Goal: Task Accomplishment & Management: Use online tool/utility

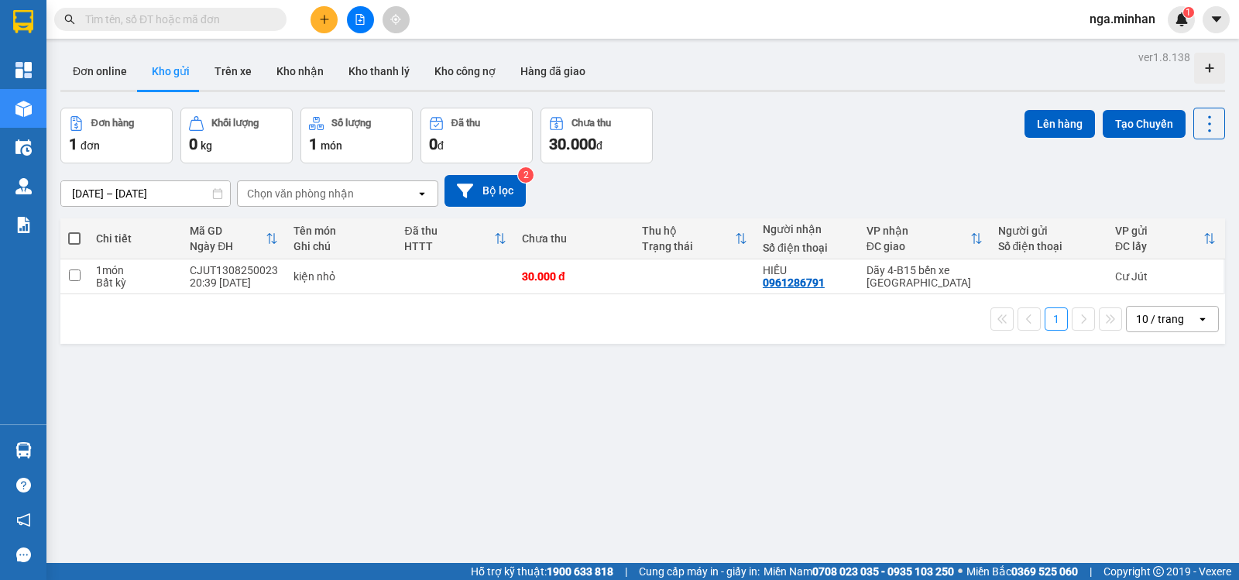
click at [321, 20] on icon "plus" at bounding box center [324, 19] width 11 height 11
click at [380, 63] on div "Tạo đơn hàng" at bounding box center [384, 58] width 67 height 17
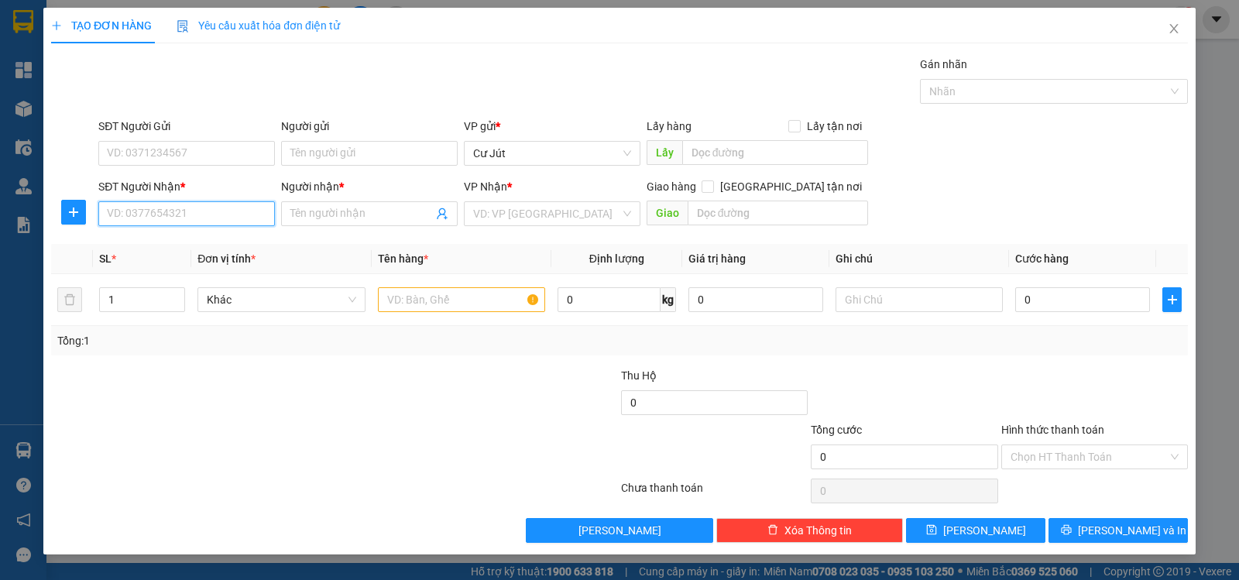
click at [204, 214] on input "SĐT Người Nhận *" at bounding box center [186, 213] width 177 height 25
type input "0373407979"
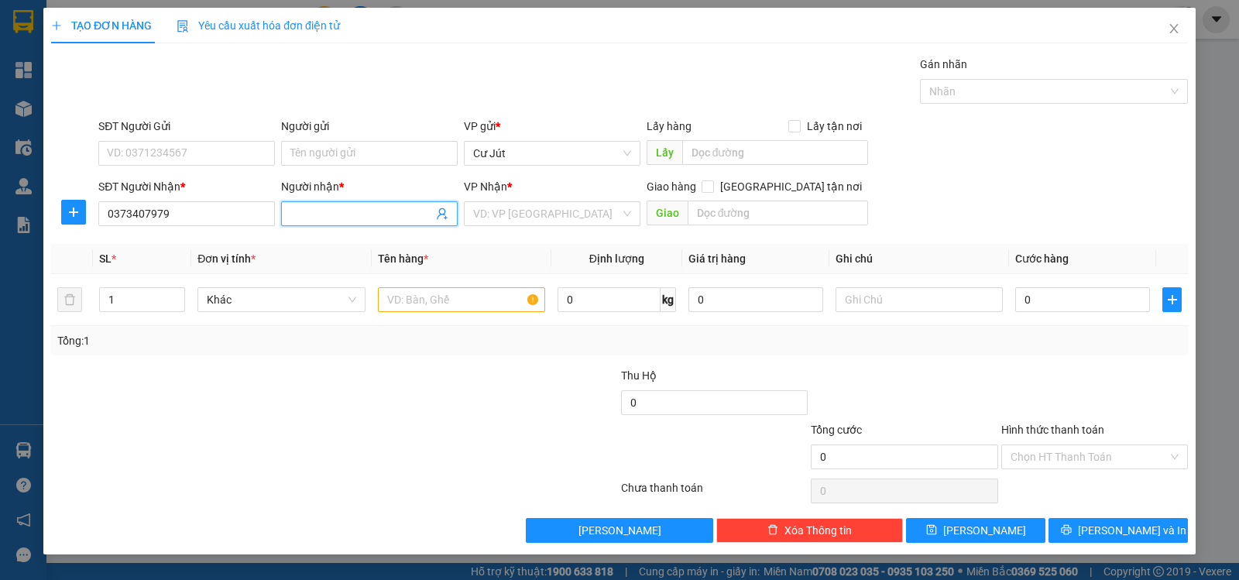
click at [345, 214] on input "Người nhận *" at bounding box center [361, 213] width 142 height 17
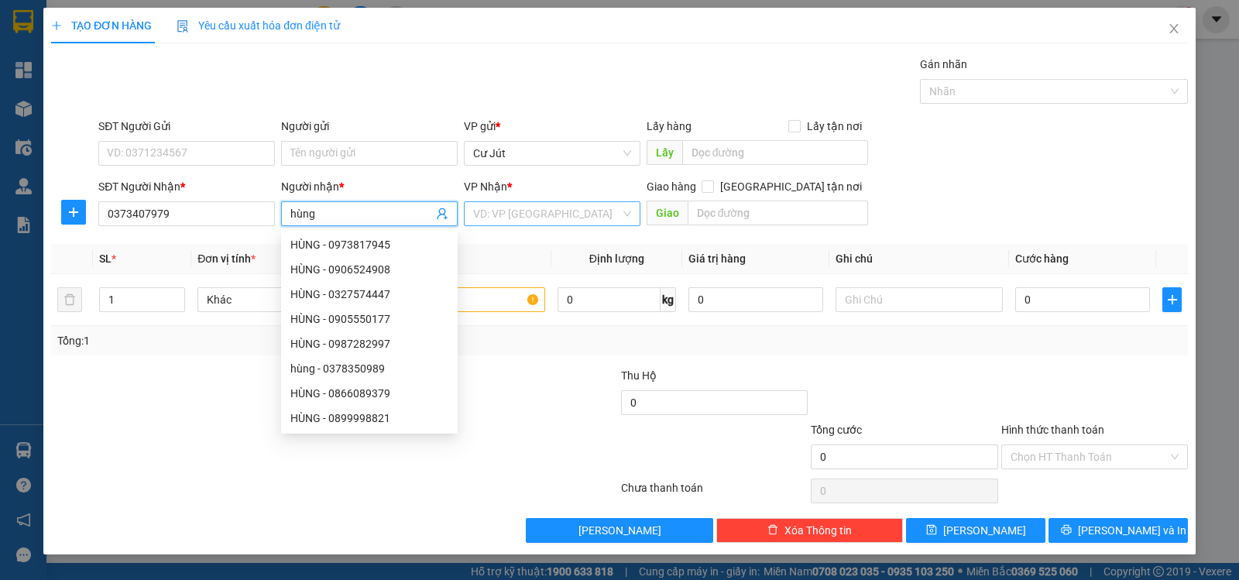
type input "hùng"
click at [608, 204] on input "search" at bounding box center [546, 213] width 147 height 23
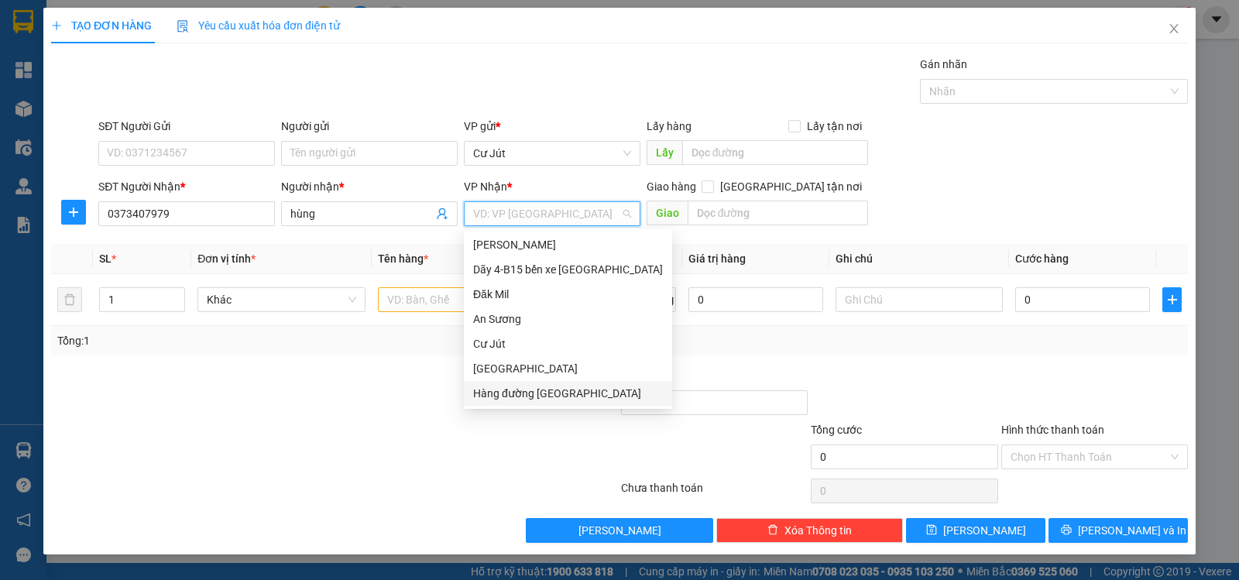
click at [541, 396] on div "Hàng đường [GEOGRAPHIC_DATA]" at bounding box center [568, 393] width 190 height 17
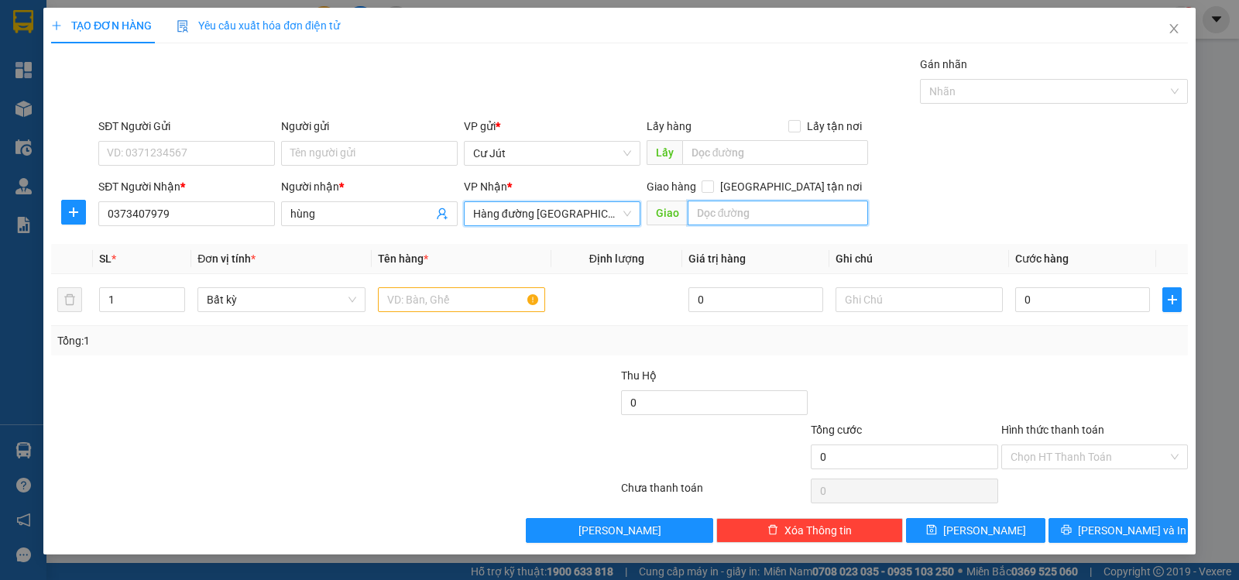
click at [796, 212] on input "text" at bounding box center [777, 213] width 181 height 25
type input "HÒA LÂN"
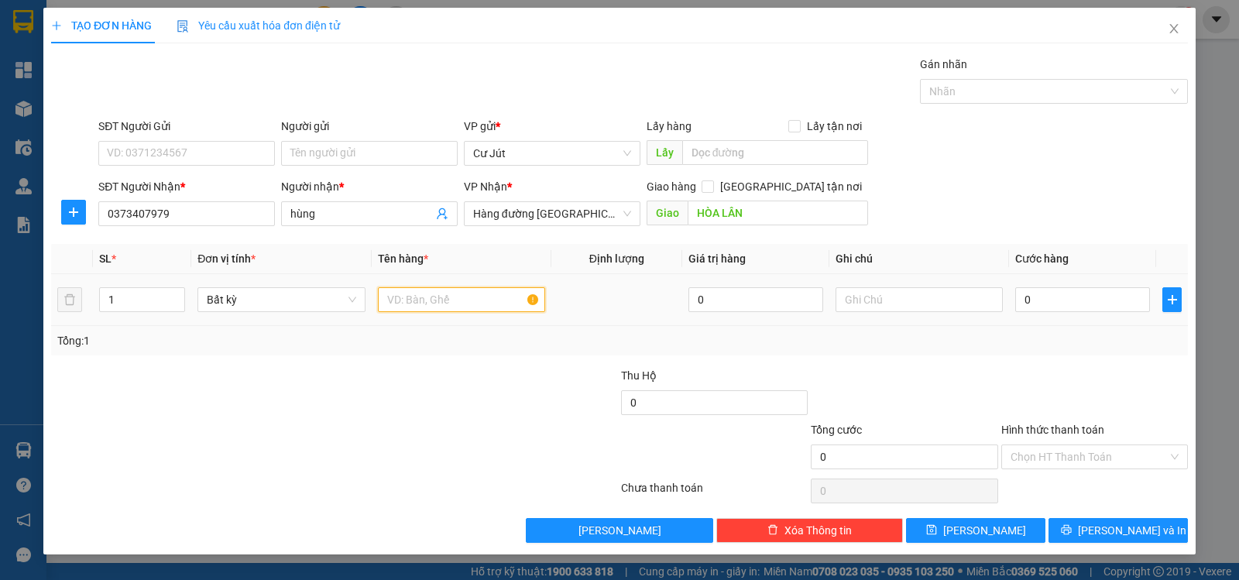
click at [450, 294] on input "text" at bounding box center [461, 299] width 167 height 25
type input "THÙNG/TÚM"
click at [1068, 300] on input "0" at bounding box center [1082, 299] width 135 height 25
type input "8"
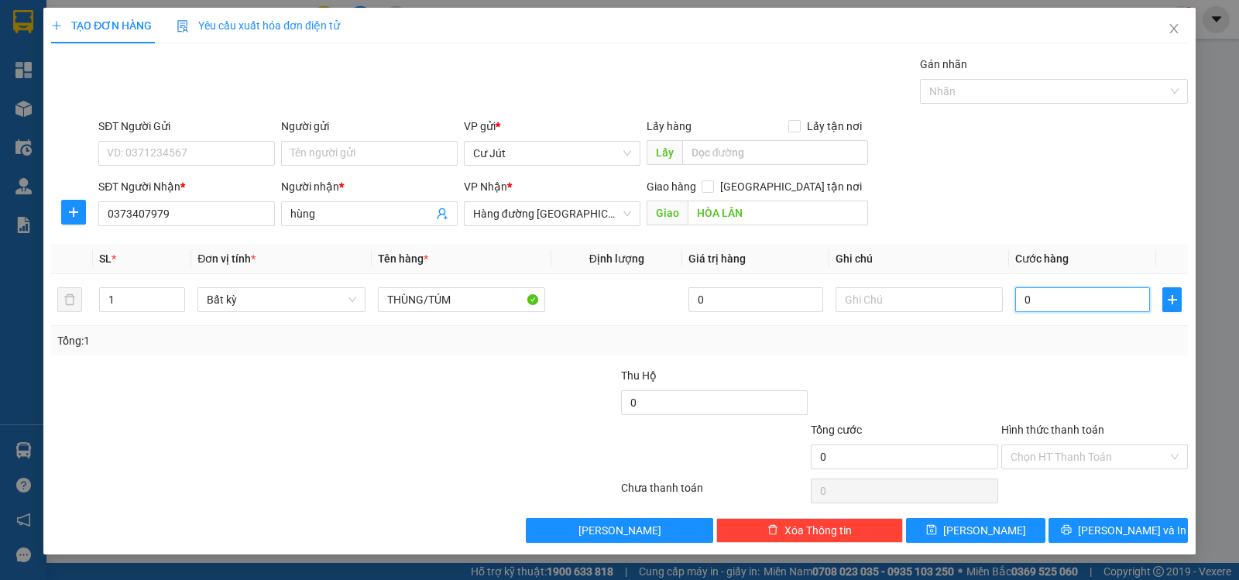
type input "8"
type input "80"
type input "80.000"
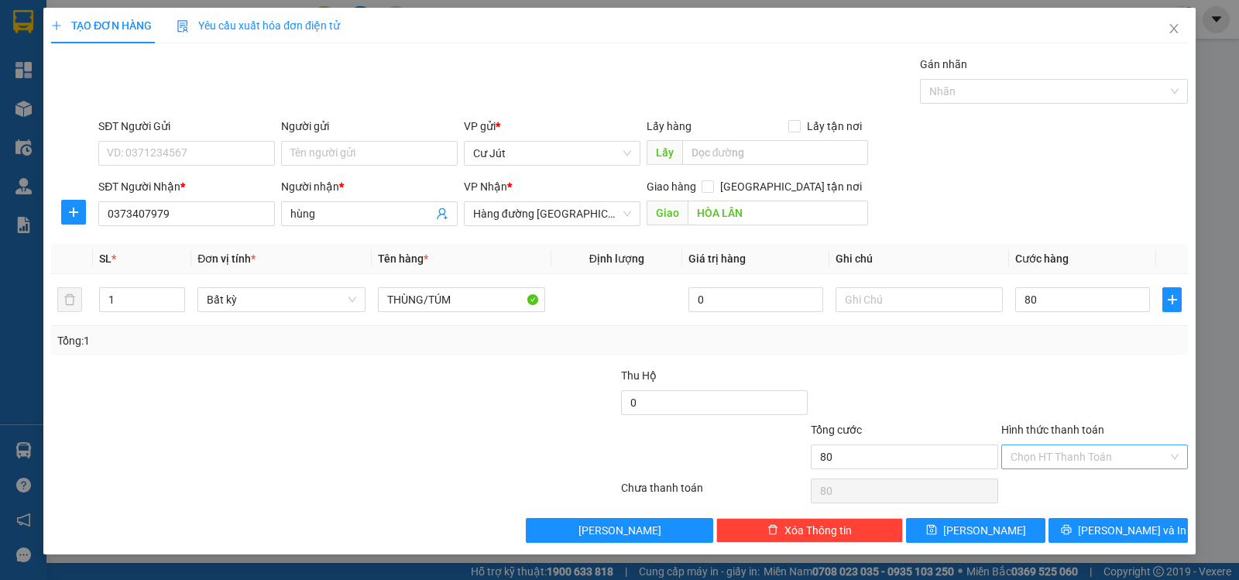
type input "80.000"
click at [1109, 454] on input "Hình thức thanh toán" at bounding box center [1088, 456] width 157 height 23
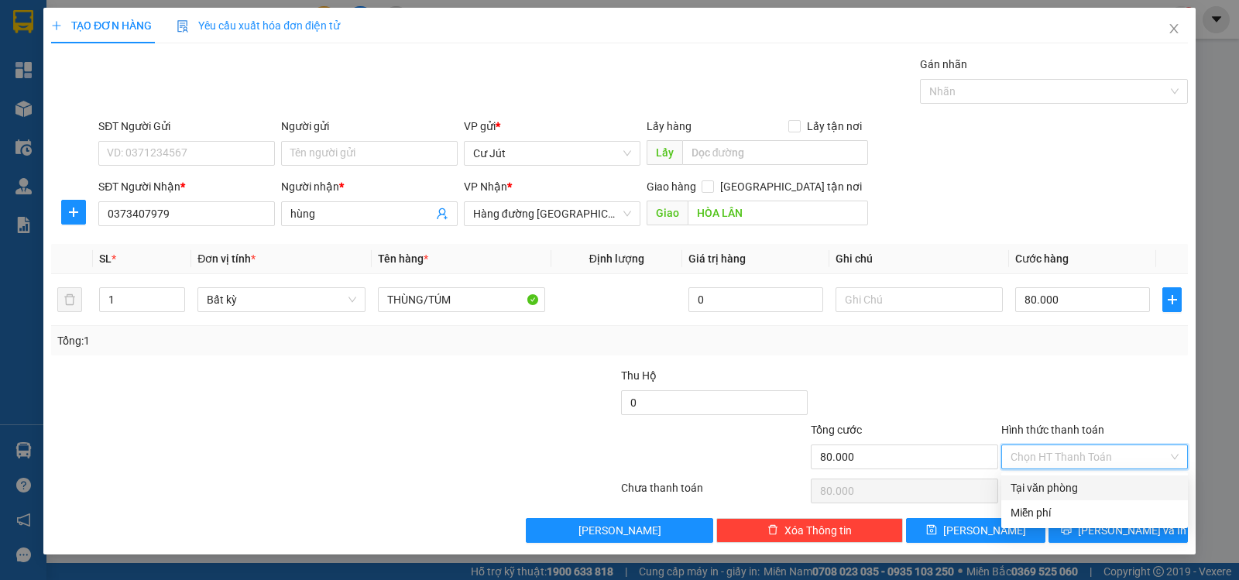
click at [1113, 490] on div "Tại văn phòng" at bounding box center [1094, 487] width 168 height 17
type input "0"
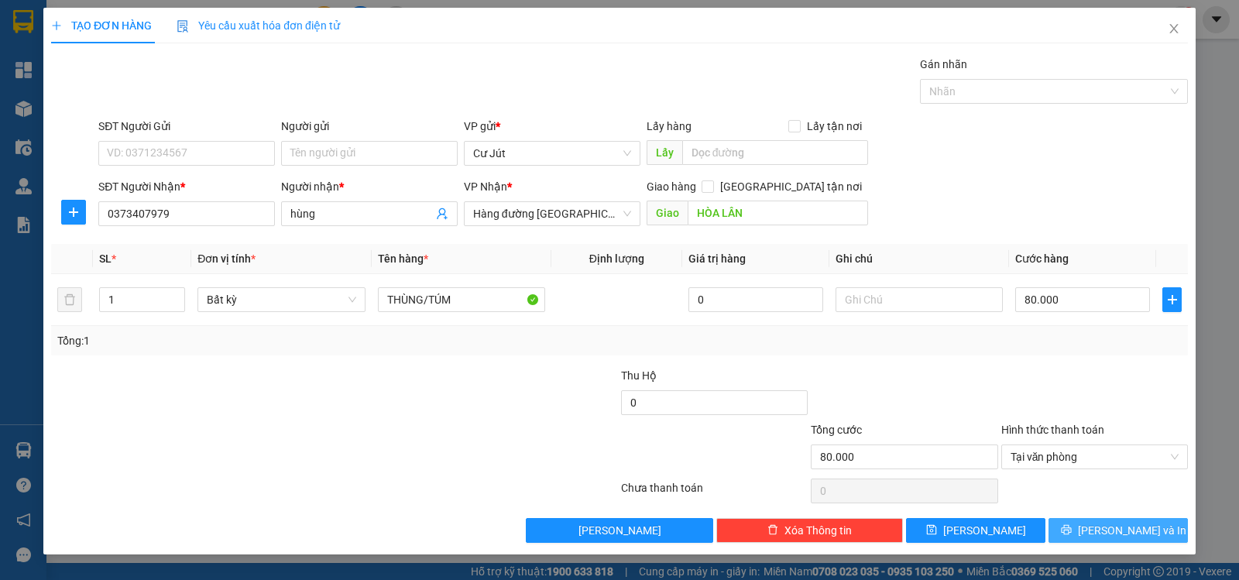
drag, startPoint x: 1099, startPoint y: 523, endPoint x: 1102, endPoint y: 515, distance: 8.1
click at [1100, 523] on button "[PERSON_NAME] và In" at bounding box center [1117, 530] width 139 height 25
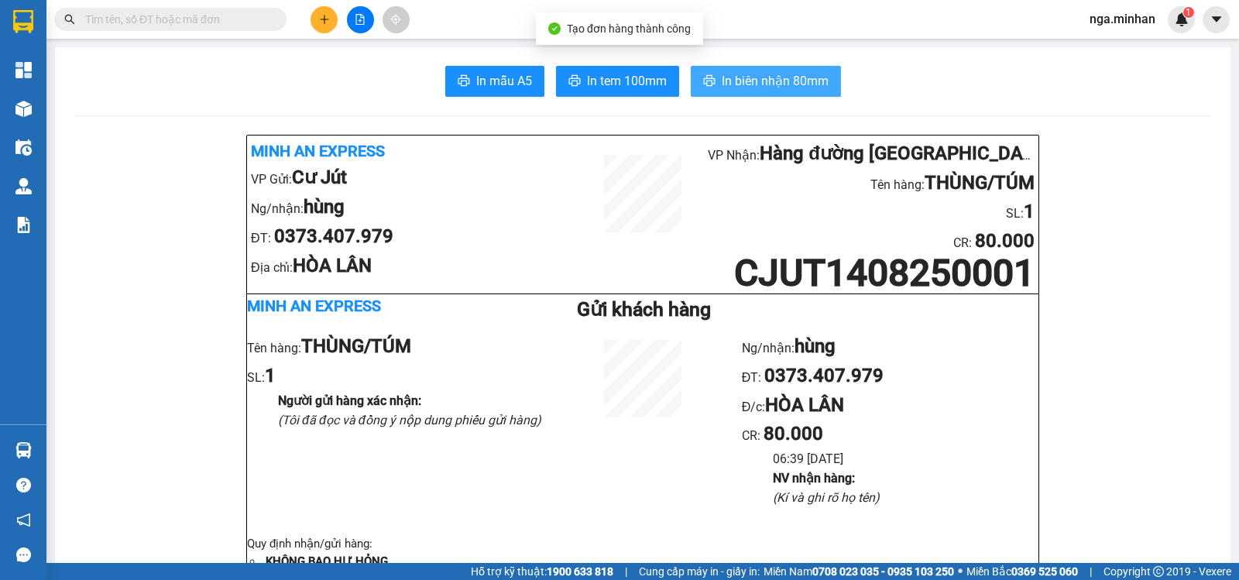
click at [724, 74] on span "In biên nhận 80mm" at bounding box center [775, 80] width 107 height 19
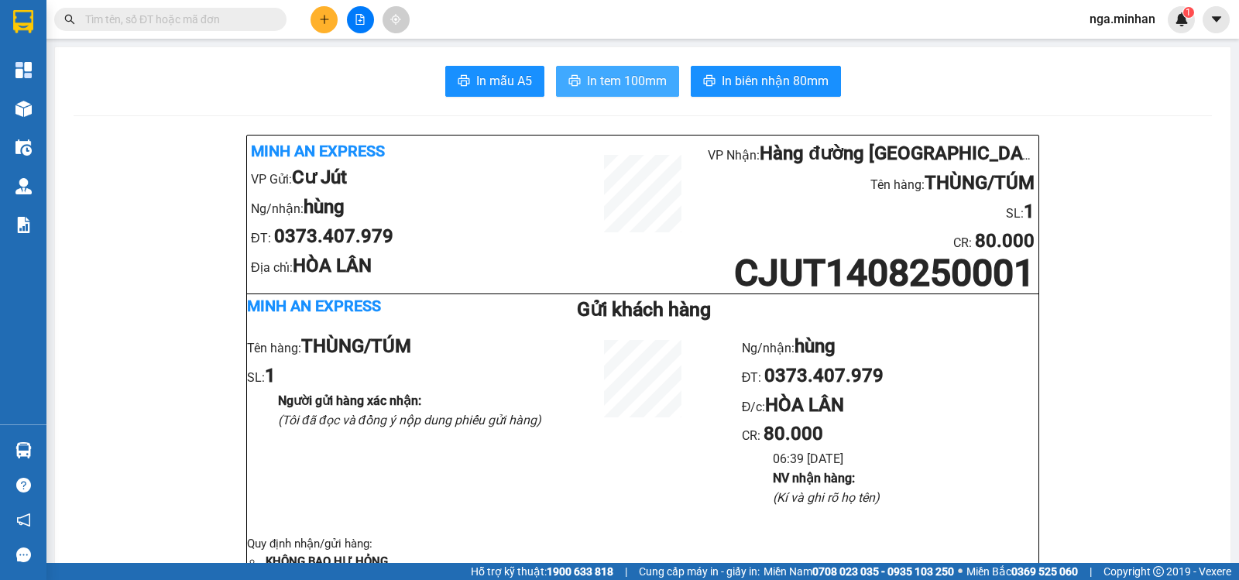
click at [600, 77] on span "In tem 100mm" at bounding box center [627, 80] width 80 height 19
click at [611, 81] on span "In tem 100mm" at bounding box center [627, 80] width 80 height 19
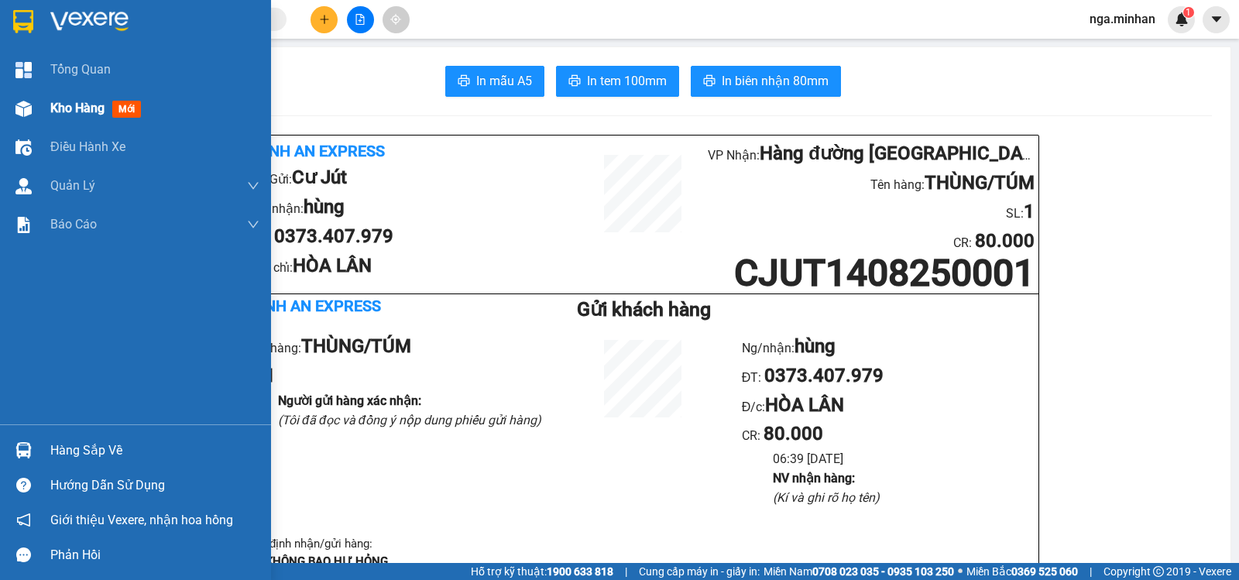
click at [71, 105] on span "Kho hàng" at bounding box center [77, 108] width 54 height 15
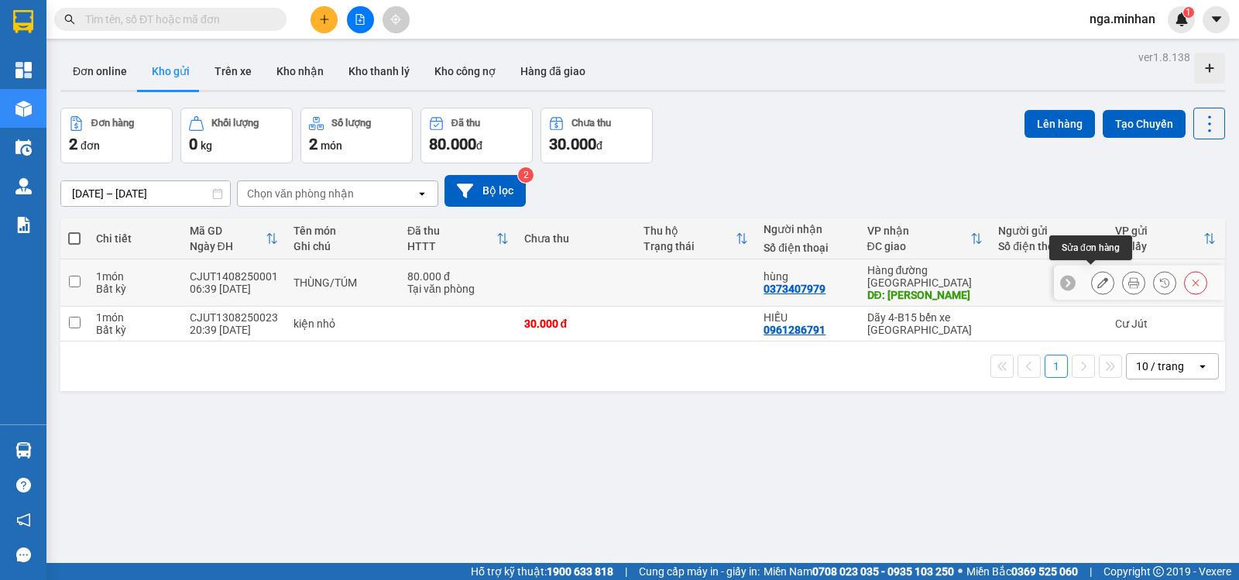
click at [1092, 269] on button at bounding box center [1103, 282] width 22 height 27
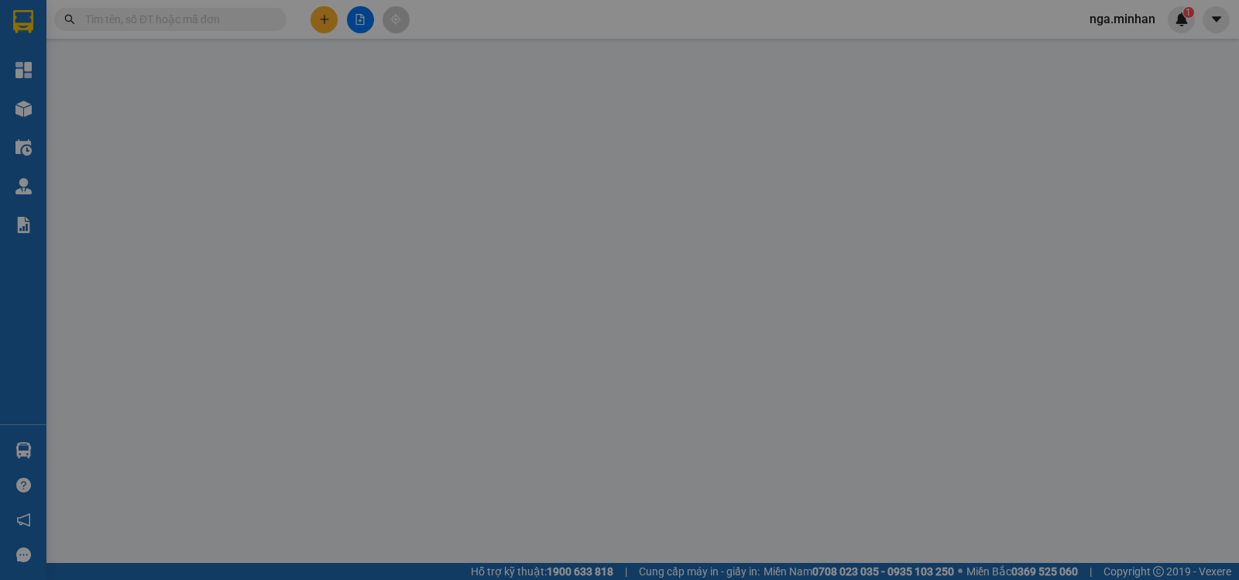
type input "0373407979"
type input "hùng"
type input "HÒA LÂN"
type input "80.000"
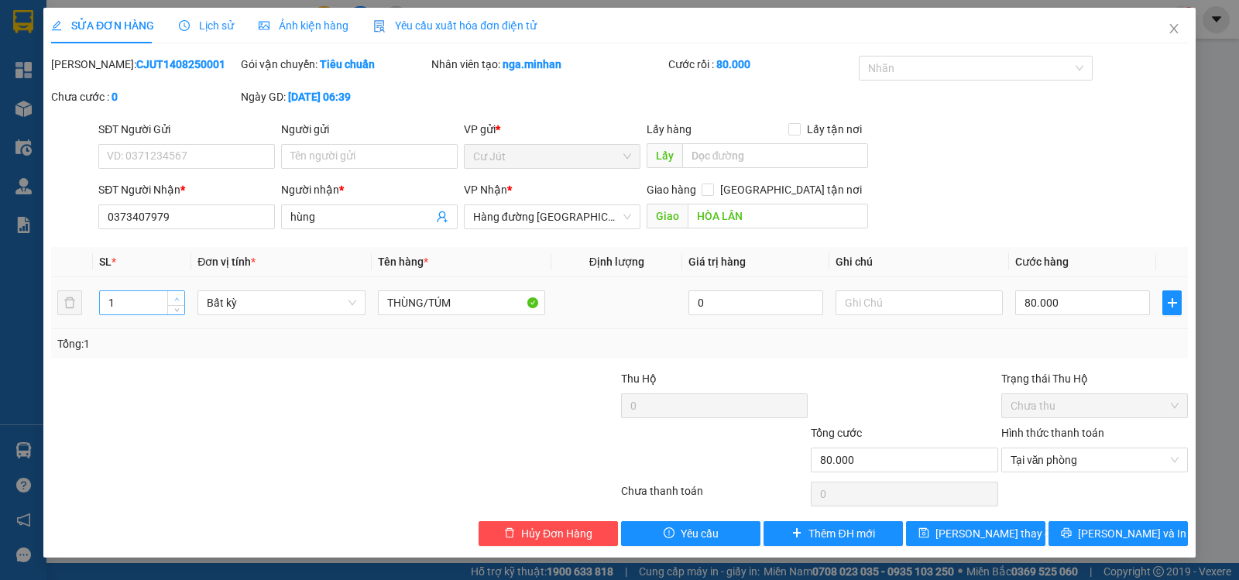
type input "2"
click at [183, 293] on span "Increase Value" at bounding box center [175, 298] width 17 height 14
click at [1016, 531] on button "[PERSON_NAME] thay đổi" at bounding box center [975, 533] width 139 height 25
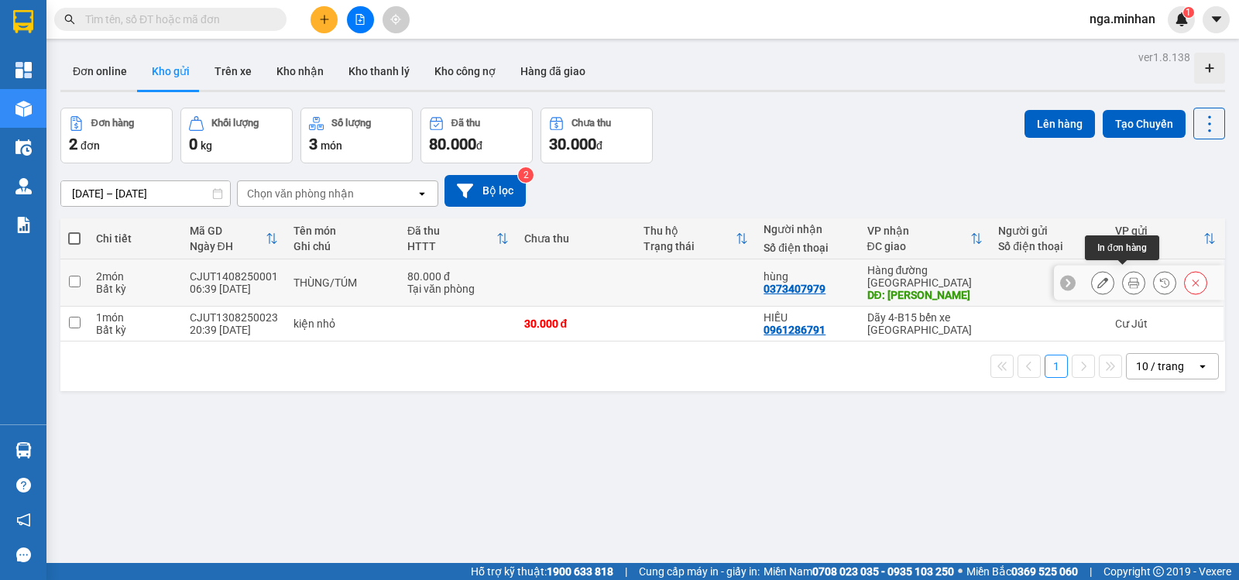
click at [1128, 277] on icon at bounding box center [1133, 282] width 11 height 11
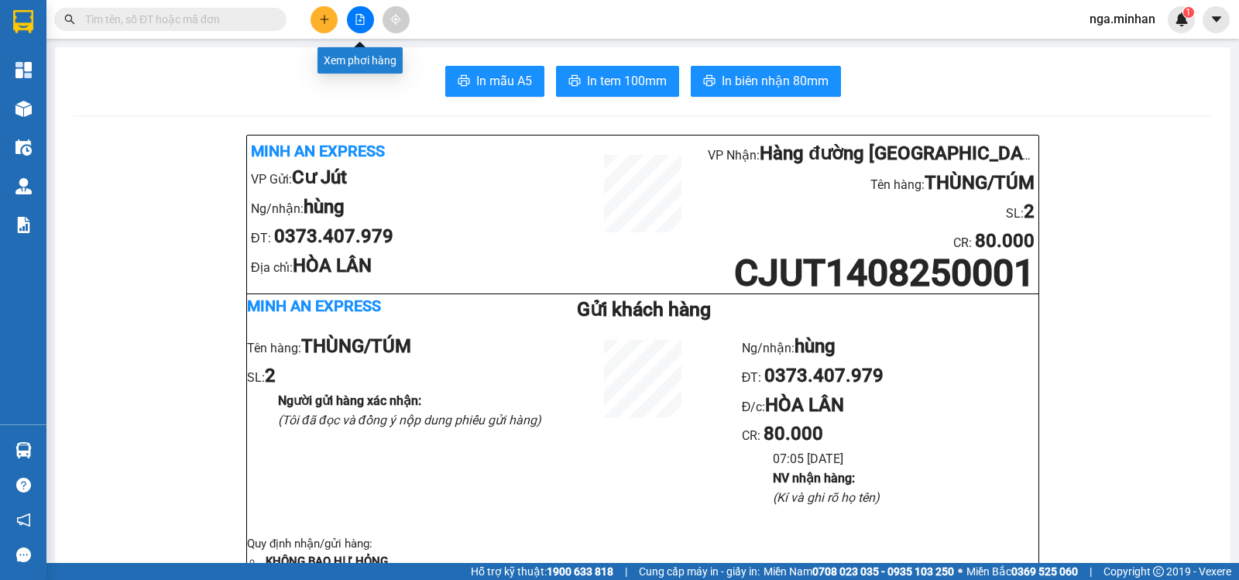
click at [359, 26] on button at bounding box center [360, 19] width 27 height 27
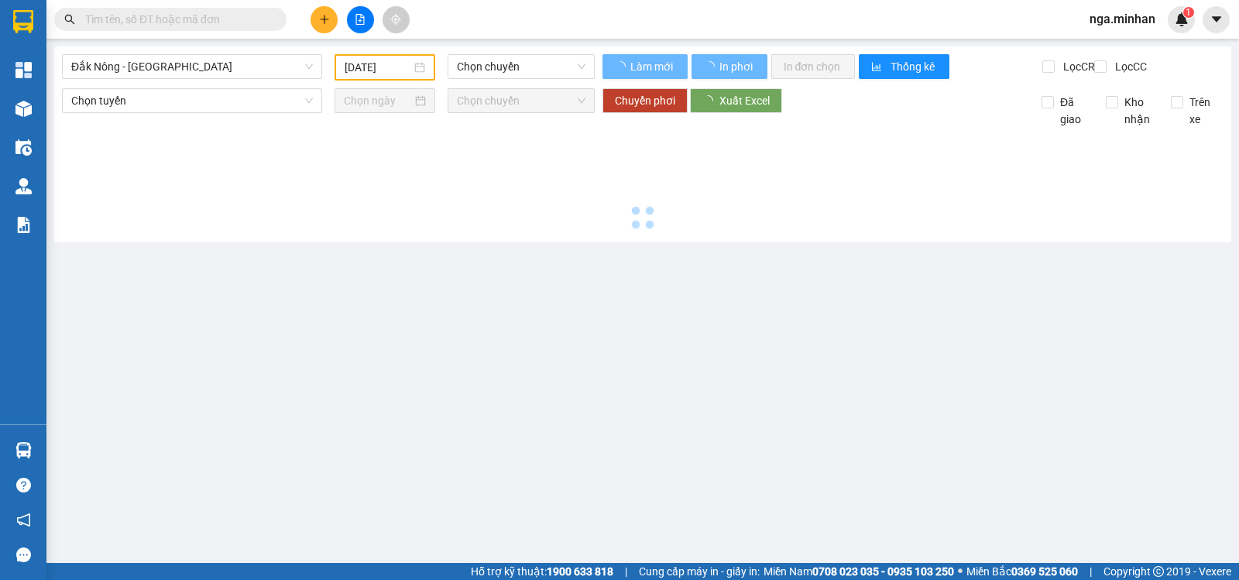
type input "[DATE]"
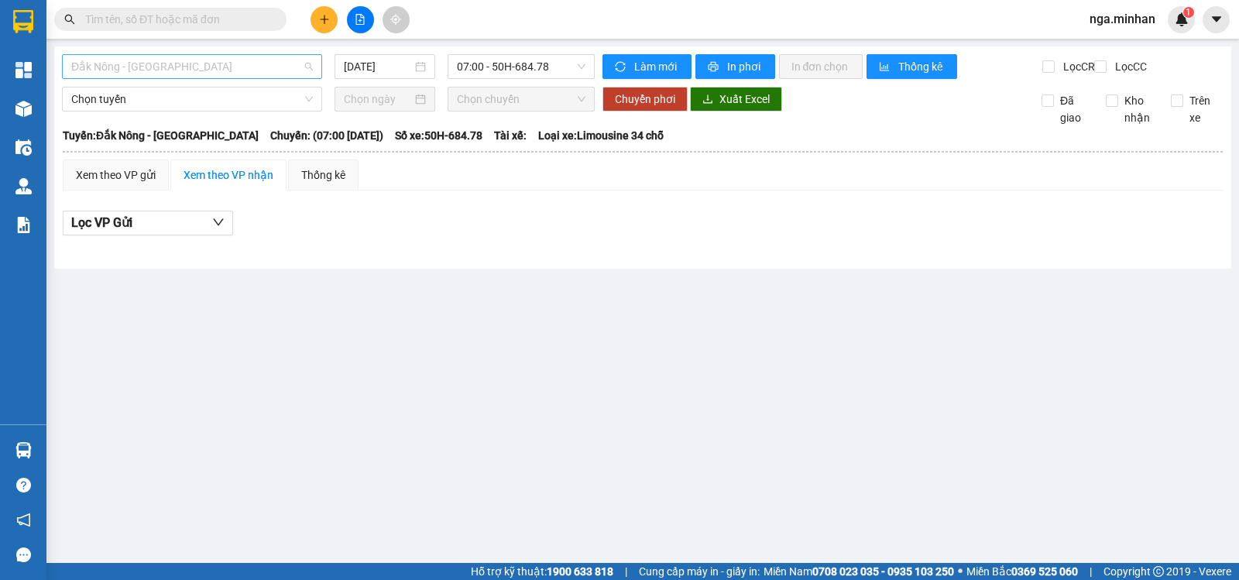
click at [227, 72] on span "Đắk Nông - [GEOGRAPHIC_DATA]" at bounding box center [192, 66] width 242 height 23
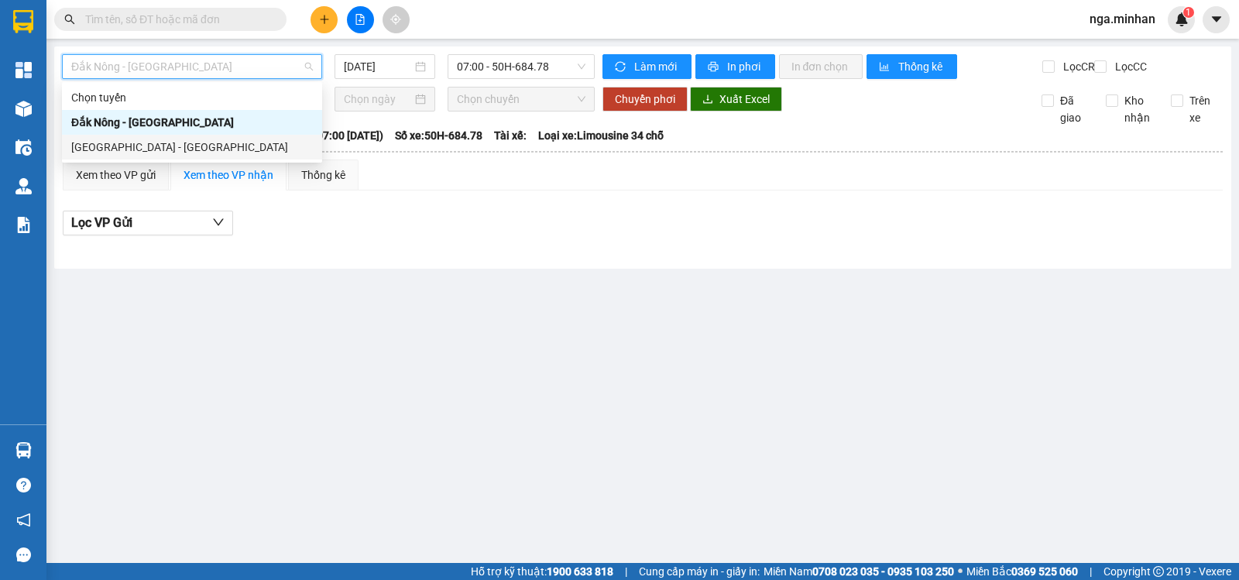
click at [170, 149] on div "[GEOGRAPHIC_DATA] - [GEOGRAPHIC_DATA]" at bounding box center [192, 147] width 242 height 17
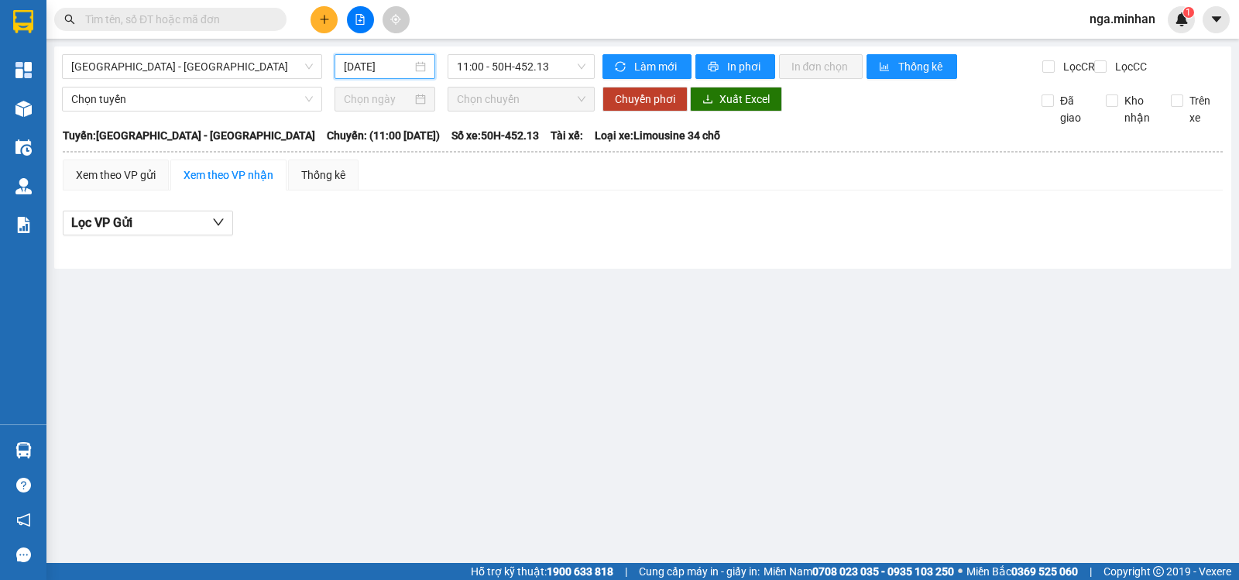
click at [375, 63] on input "[DATE]" at bounding box center [378, 66] width 69 height 17
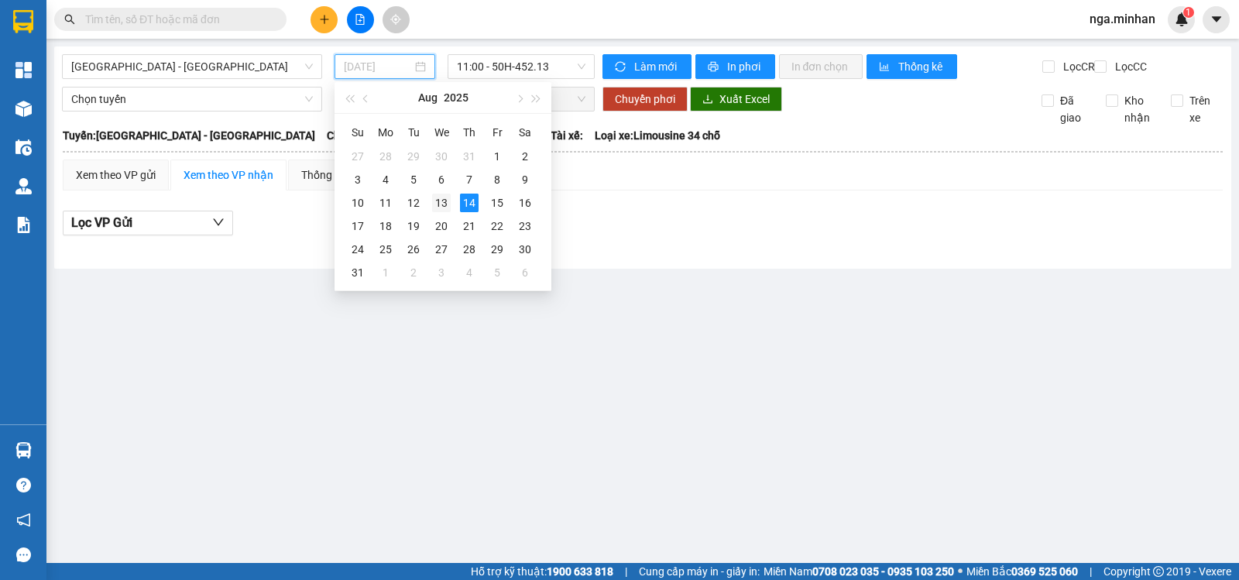
click at [439, 204] on div "13" at bounding box center [441, 203] width 19 height 19
type input "[DATE]"
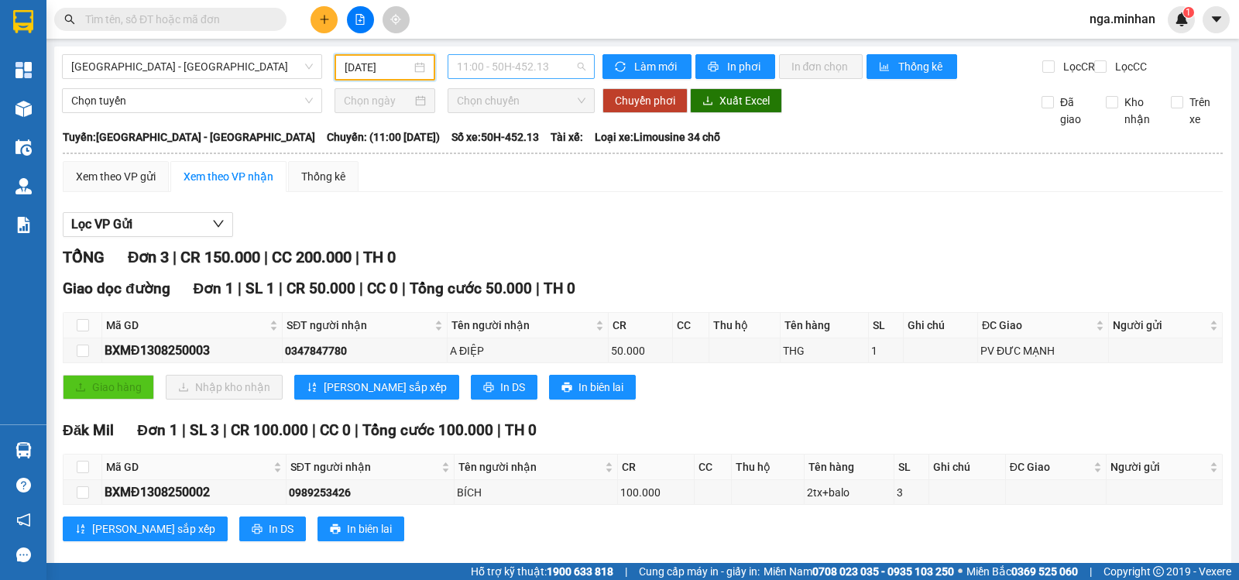
click at [515, 65] on span "11:00 - 50H-452.13" at bounding box center [521, 66] width 128 height 23
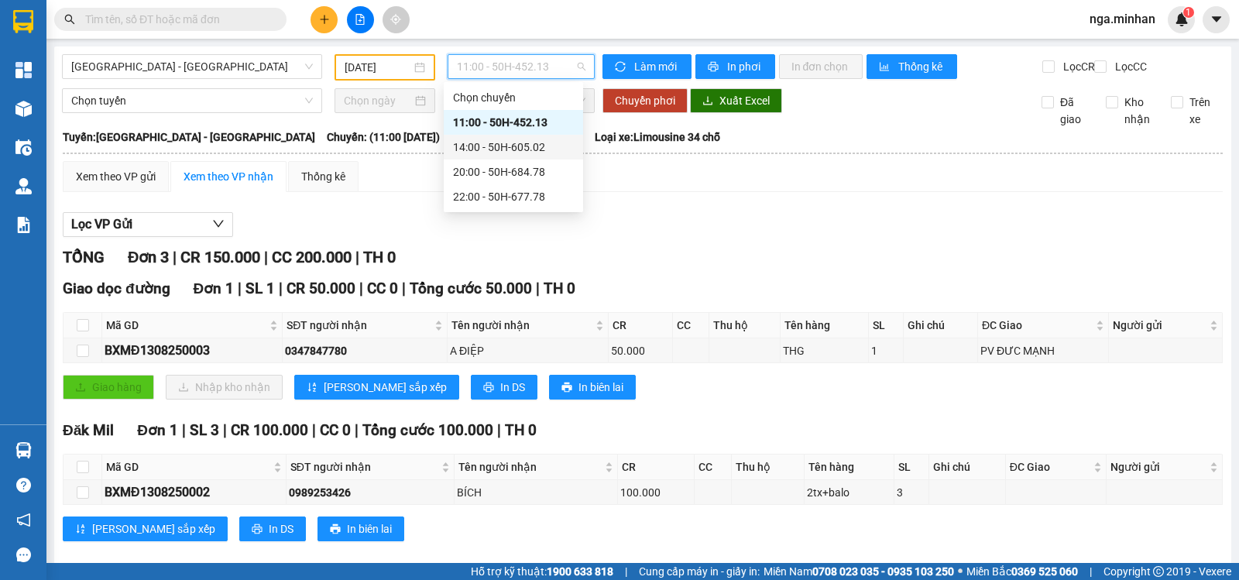
click at [517, 143] on div "14:00 - 50H-605.02" at bounding box center [513, 147] width 121 height 17
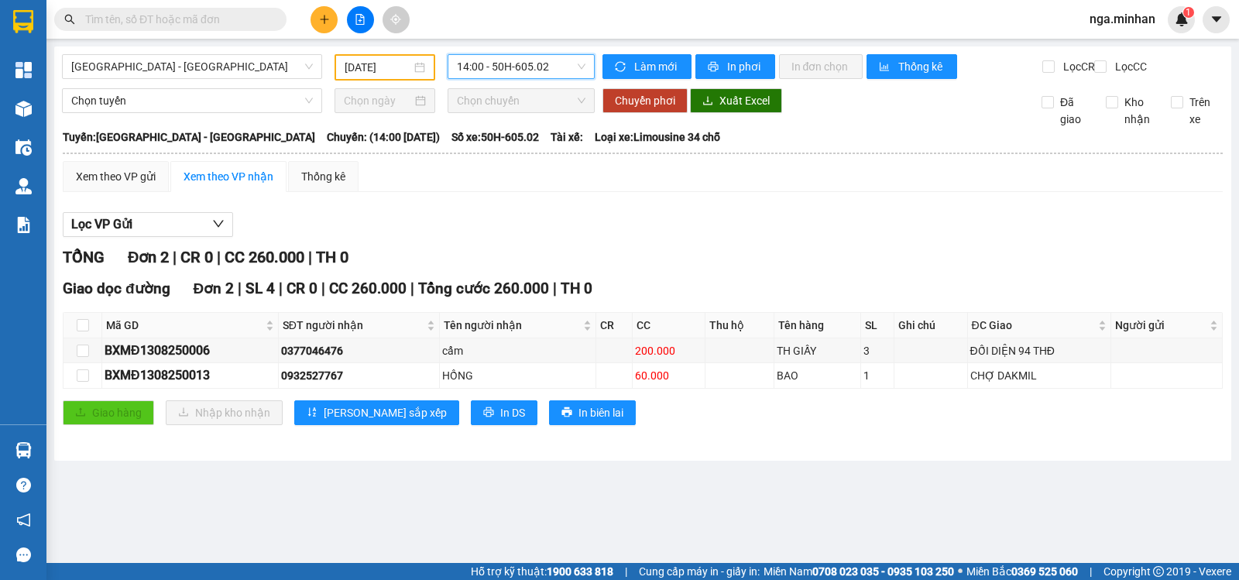
click at [564, 60] on span "14:00 - 50H-605.02" at bounding box center [521, 66] width 128 height 23
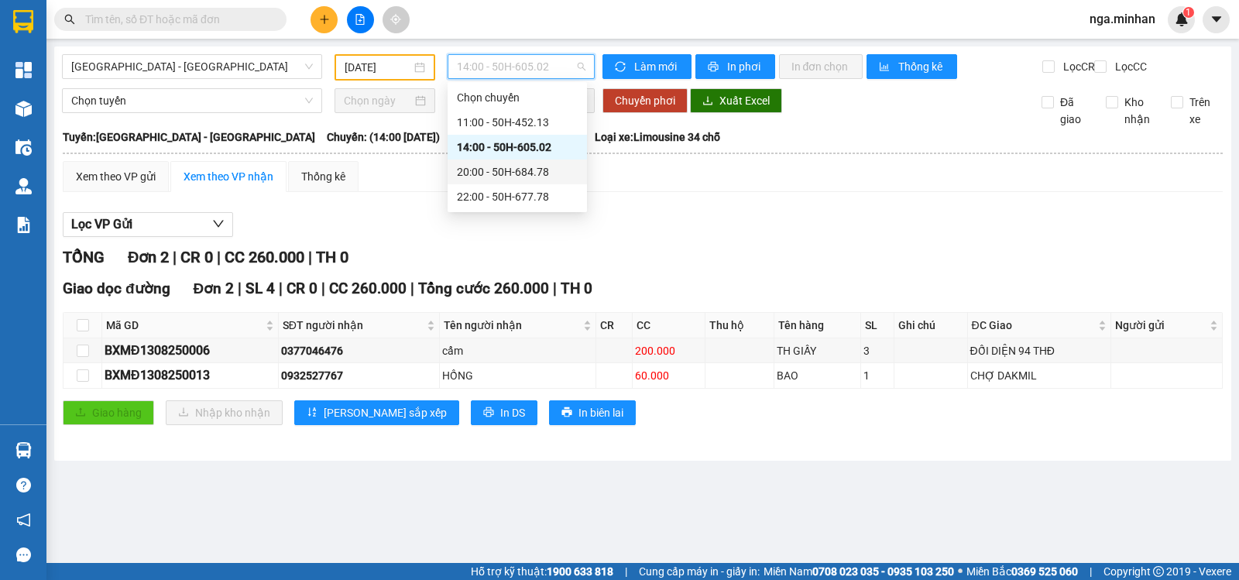
click at [530, 172] on div "20:00 - 50H-684.78" at bounding box center [517, 171] width 121 height 17
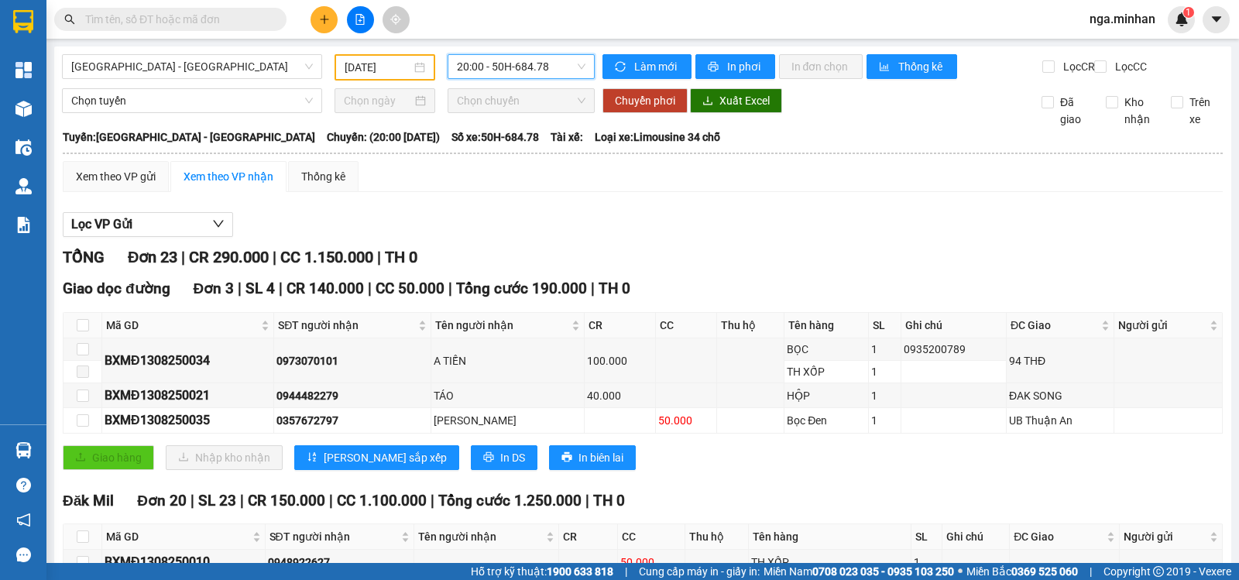
click at [555, 64] on span "20:00 - 50H-684.78" at bounding box center [521, 66] width 128 height 23
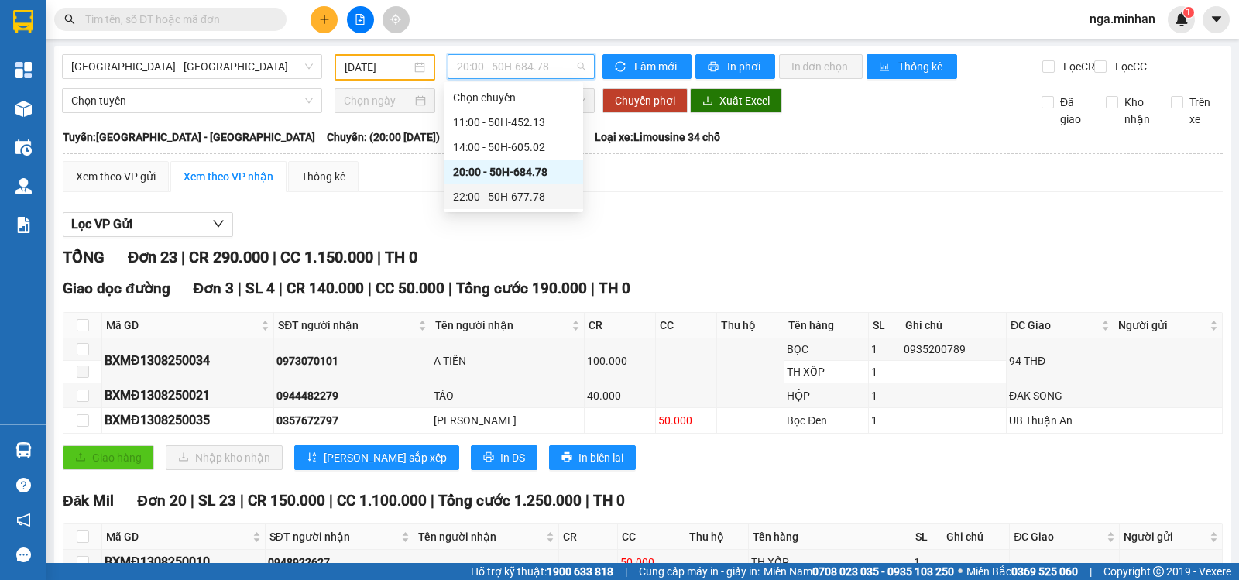
click at [536, 195] on div "22:00 - 50H-677.78" at bounding box center [513, 196] width 121 height 17
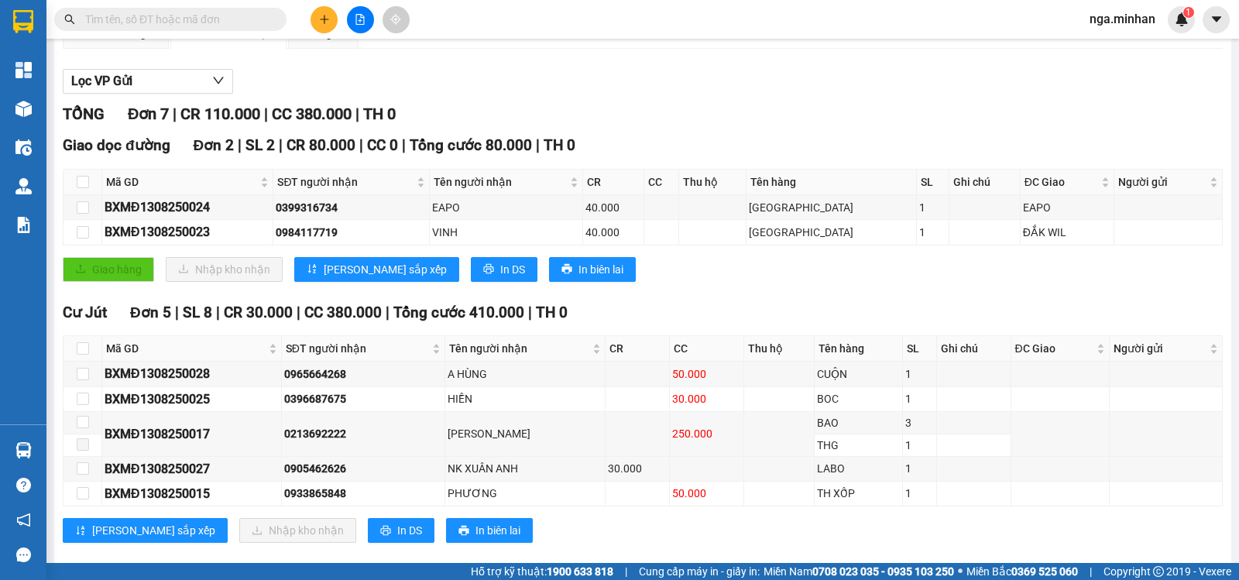
scroll to position [178, 0]
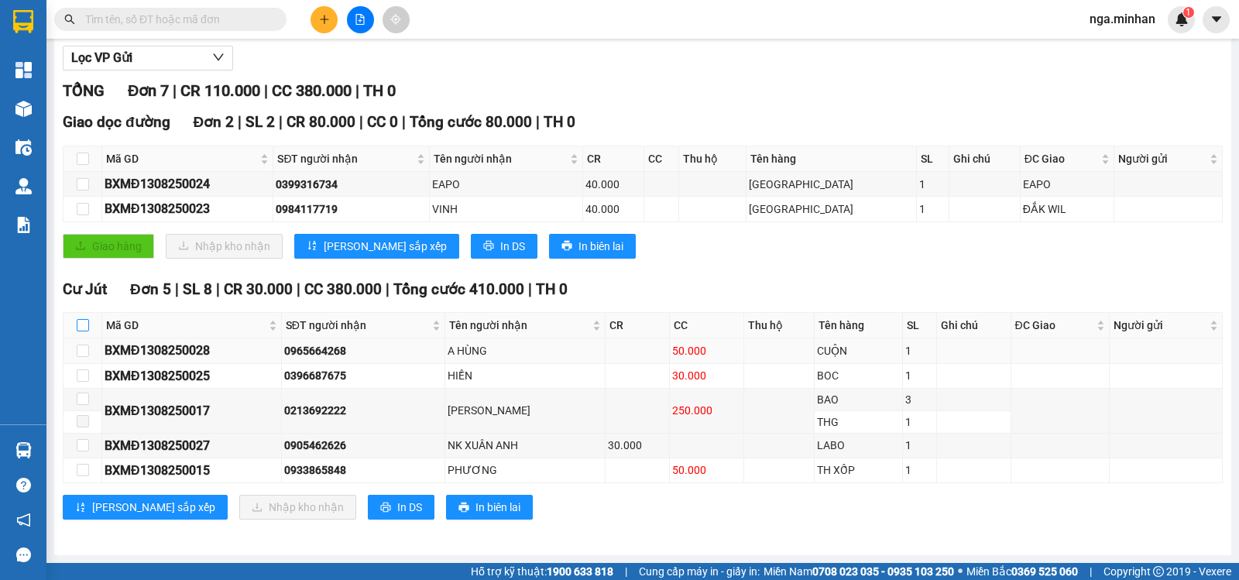
drag, startPoint x: 82, startPoint y: 322, endPoint x: 70, endPoint y: 344, distance: 24.6
click at [81, 322] on input "checkbox" at bounding box center [83, 325] width 12 height 12
checkbox input "true"
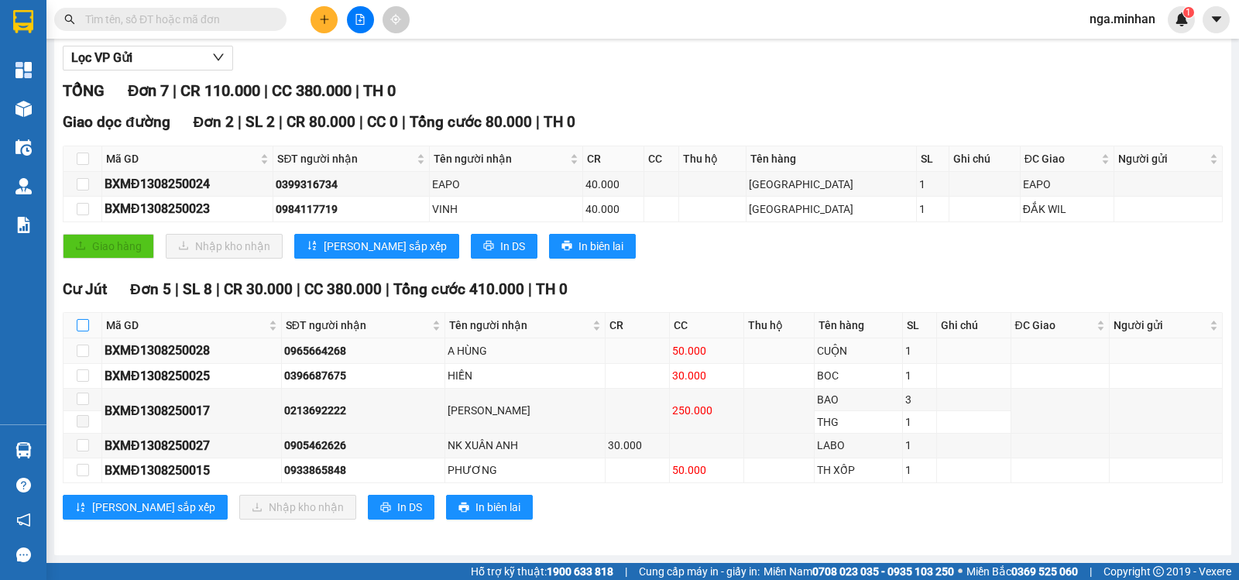
checkbox input "true"
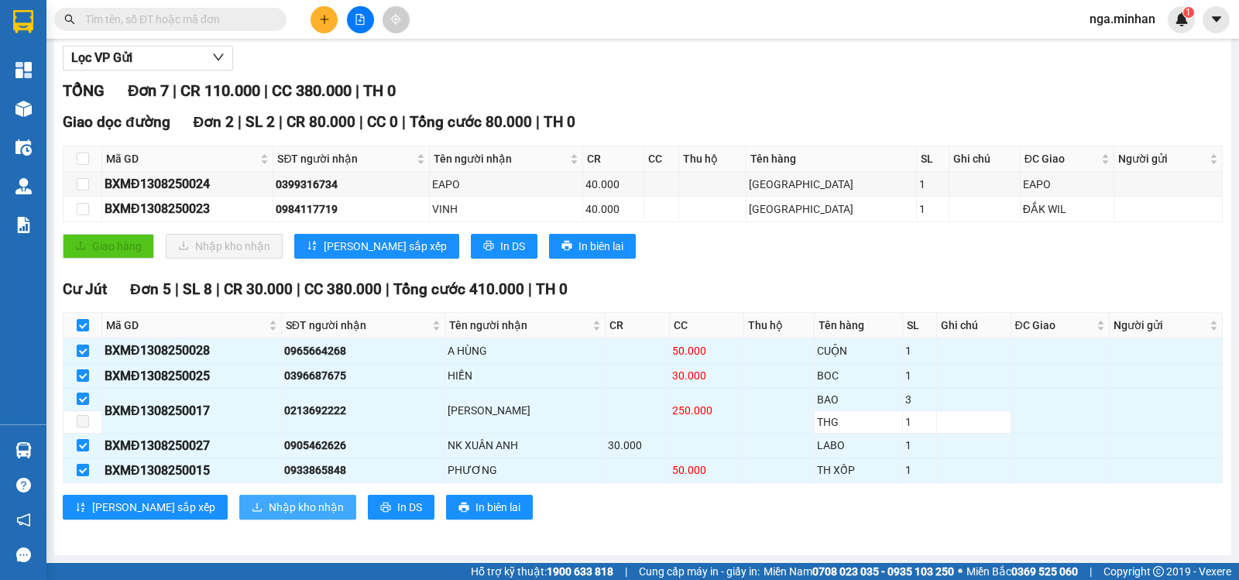
click at [269, 506] on span "Nhập kho nhận" at bounding box center [306, 507] width 75 height 17
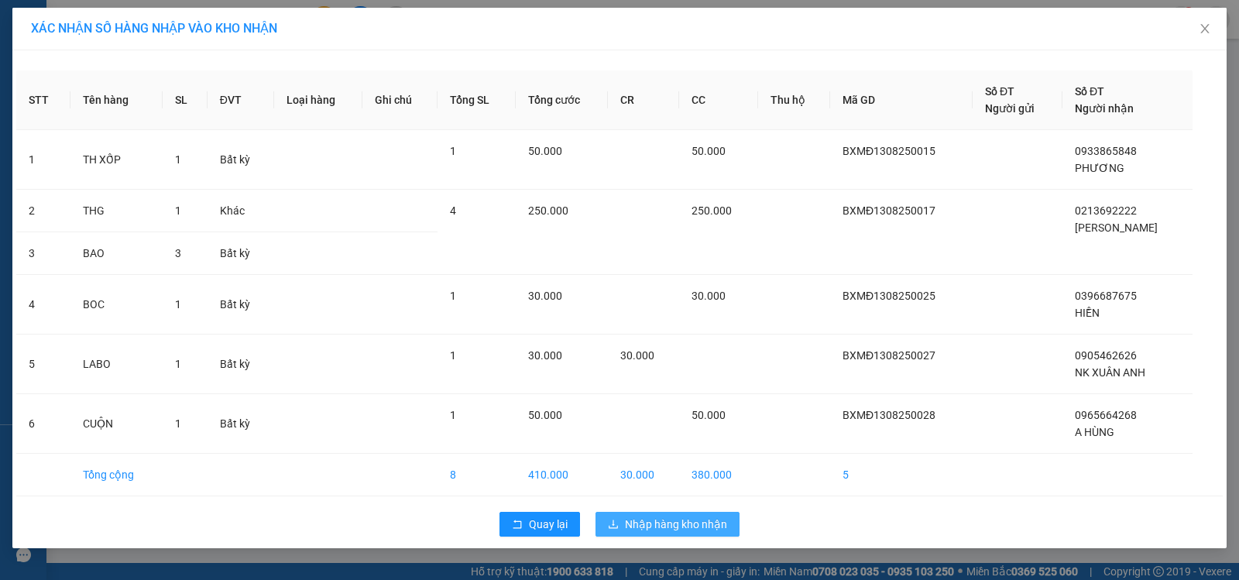
click at [678, 524] on span "Nhập hàng kho nhận" at bounding box center [676, 524] width 102 height 17
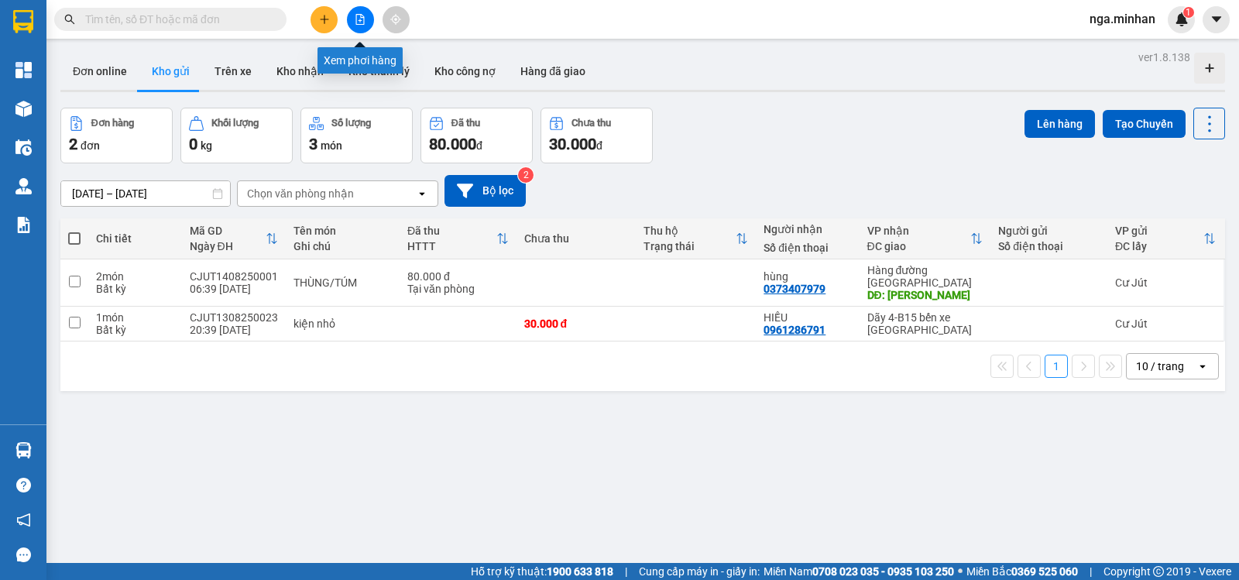
click at [346, 22] on div at bounding box center [360, 19] width 116 height 27
click at [75, 317] on input "checkbox" at bounding box center [75, 323] width 12 height 12
checkbox input "true"
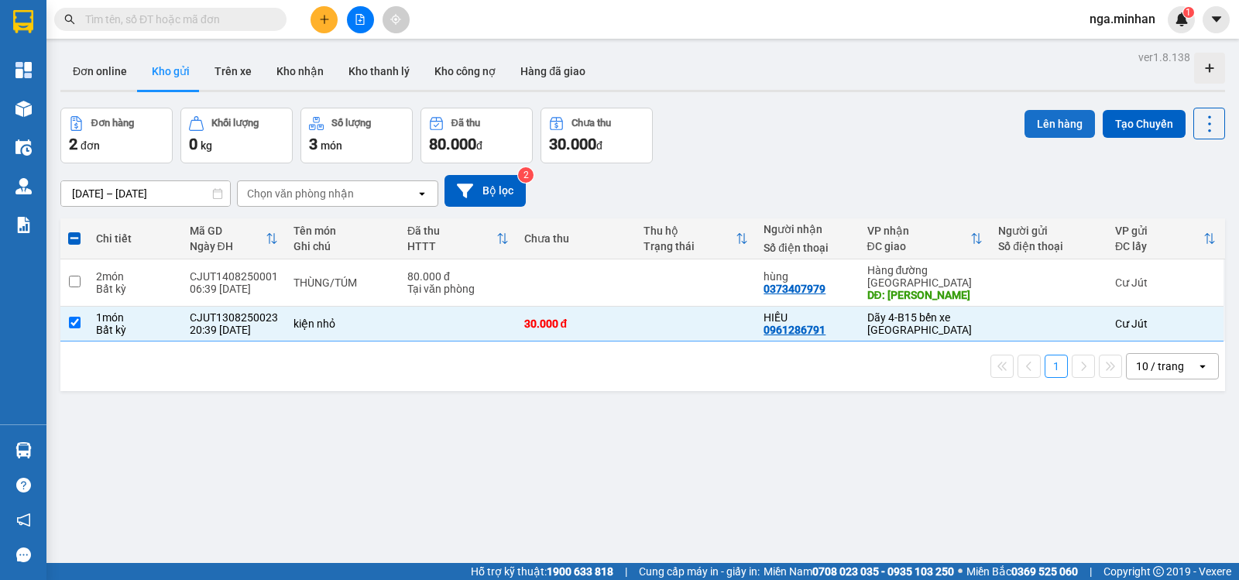
click at [1047, 118] on button "Lên hàng" at bounding box center [1059, 124] width 70 height 28
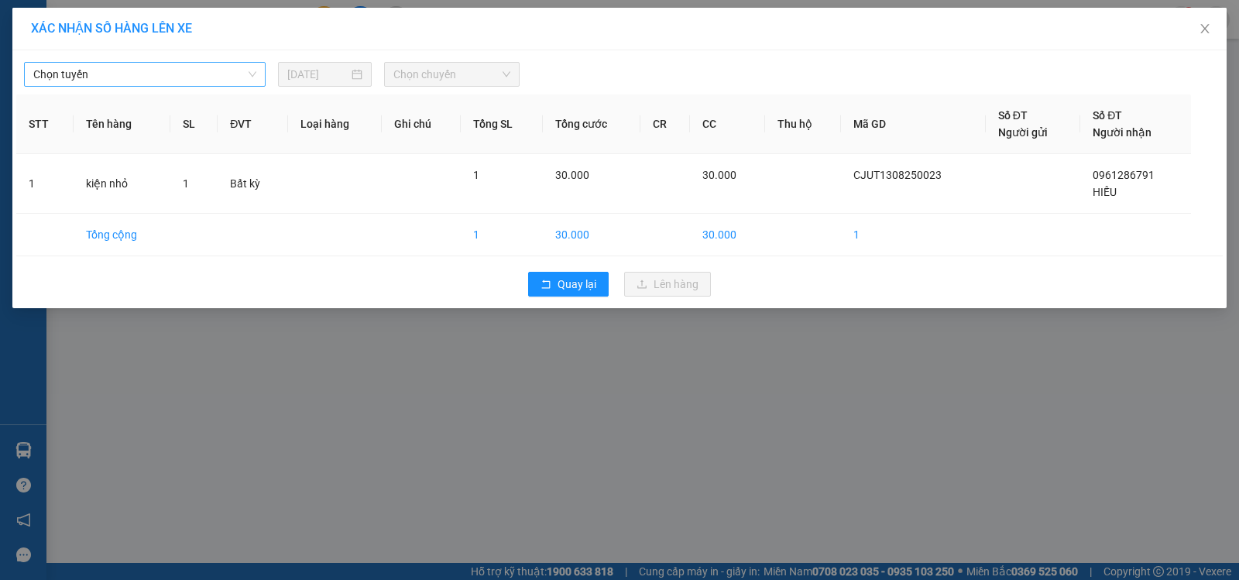
click at [124, 77] on span "Chọn tuyến" at bounding box center [144, 74] width 223 height 23
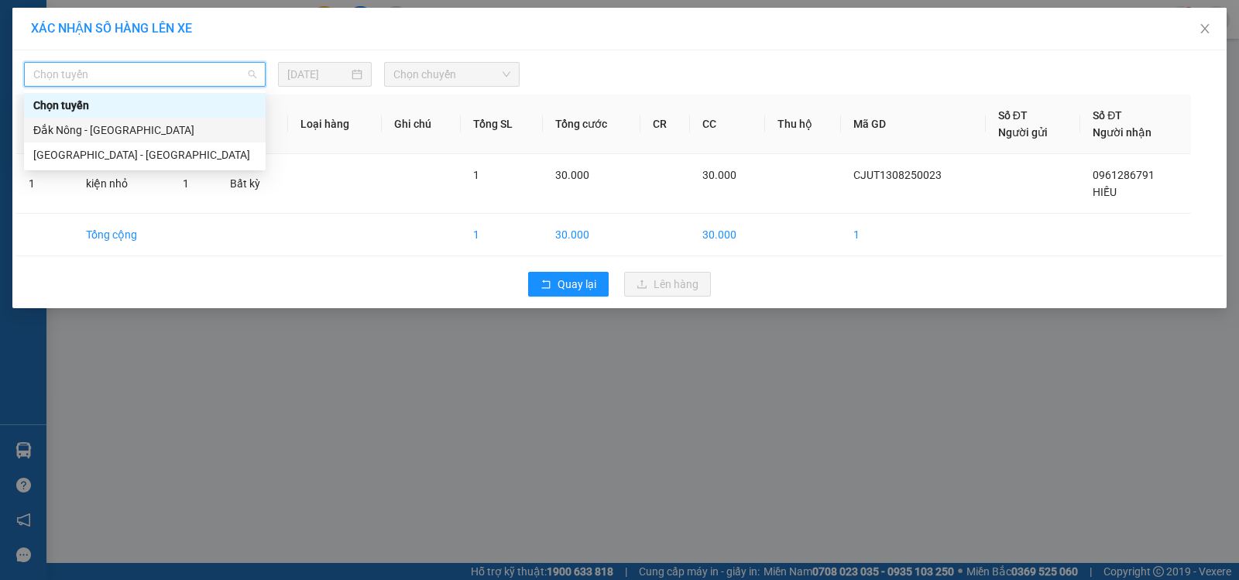
click at [98, 131] on div "Đắk Nông - [GEOGRAPHIC_DATA]" at bounding box center [144, 130] width 223 height 17
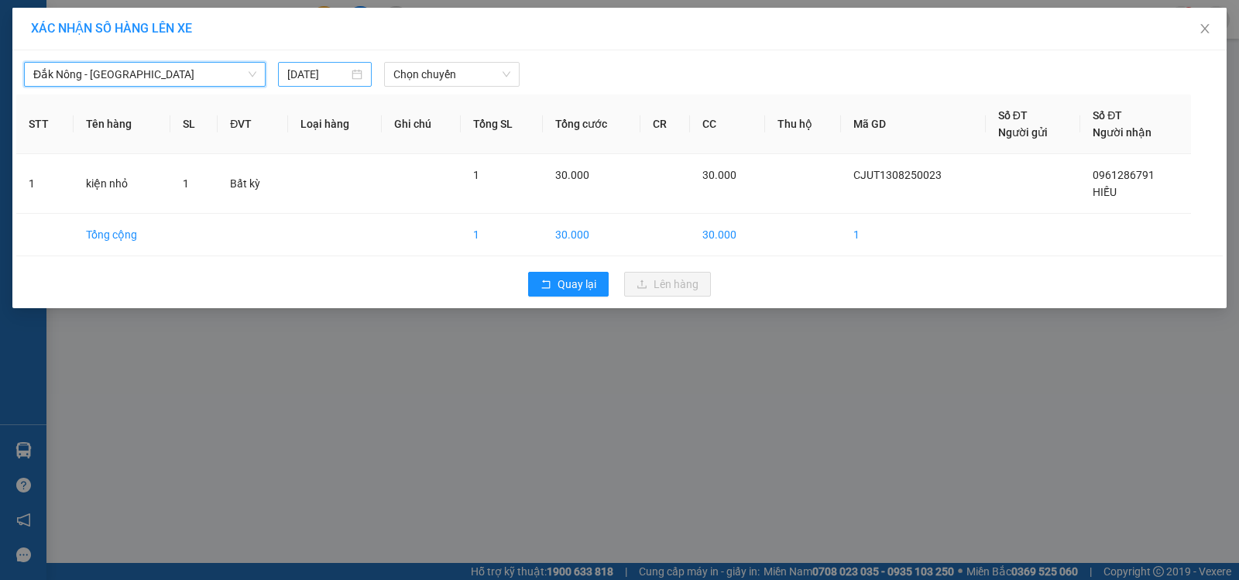
click at [304, 68] on input "[DATE]" at bounding box center [317, 74] width 61 height 17
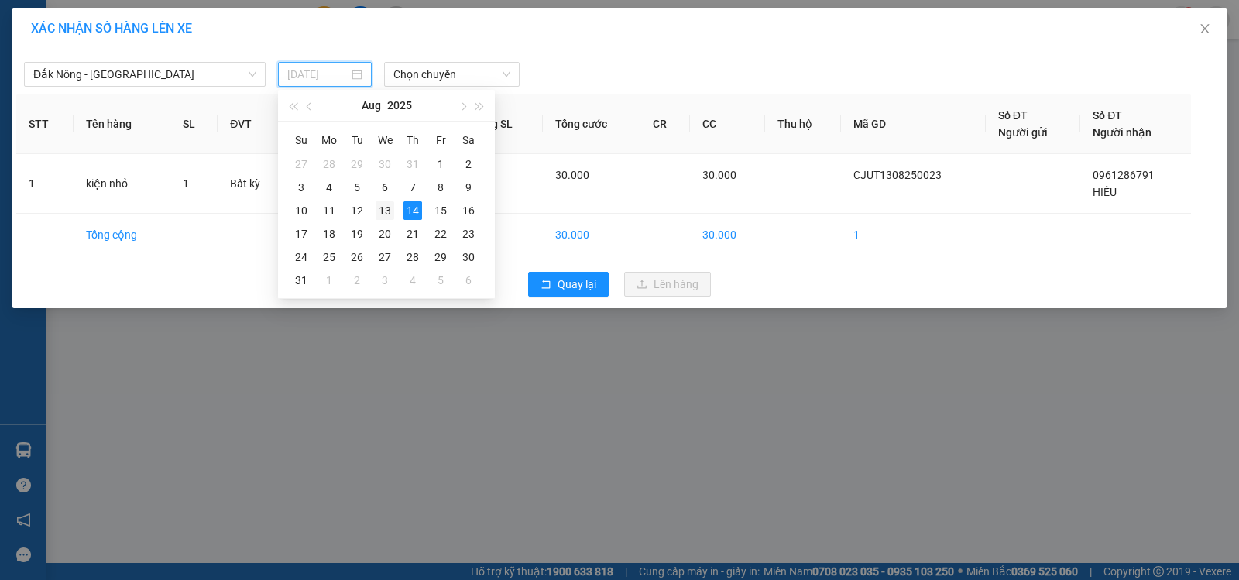
click at [386, 216] on div "13" at bounding box center [384, 210] width 19 height 19
type input "[DATE]"
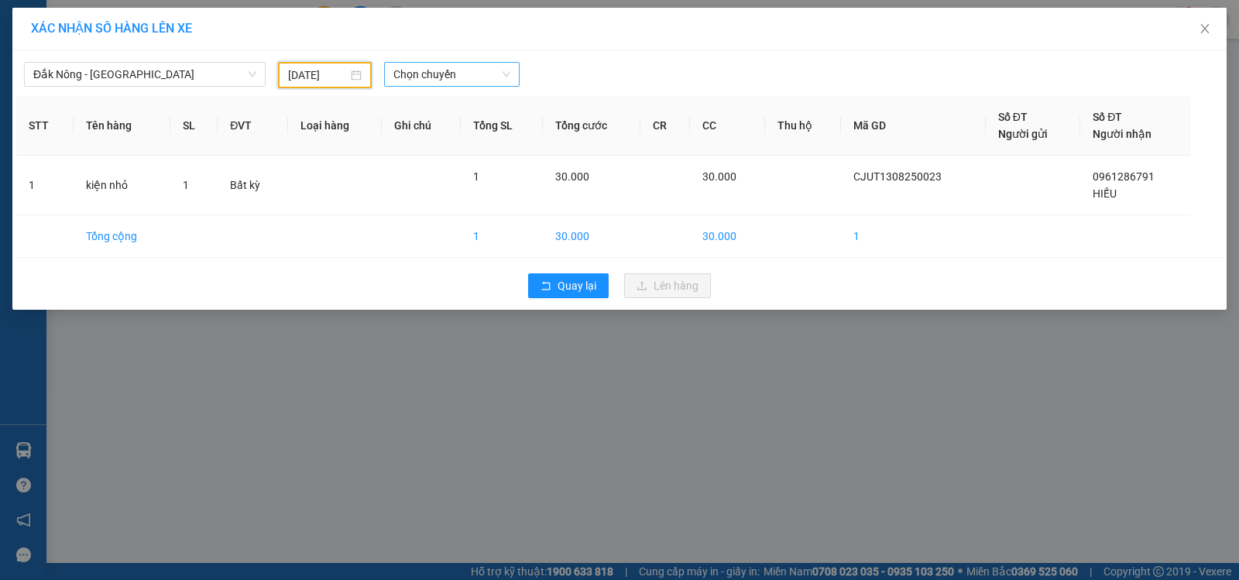
click at [453, 73] on span "Chọn chuyến" at bounding box center [451, 74] width 117 height 23
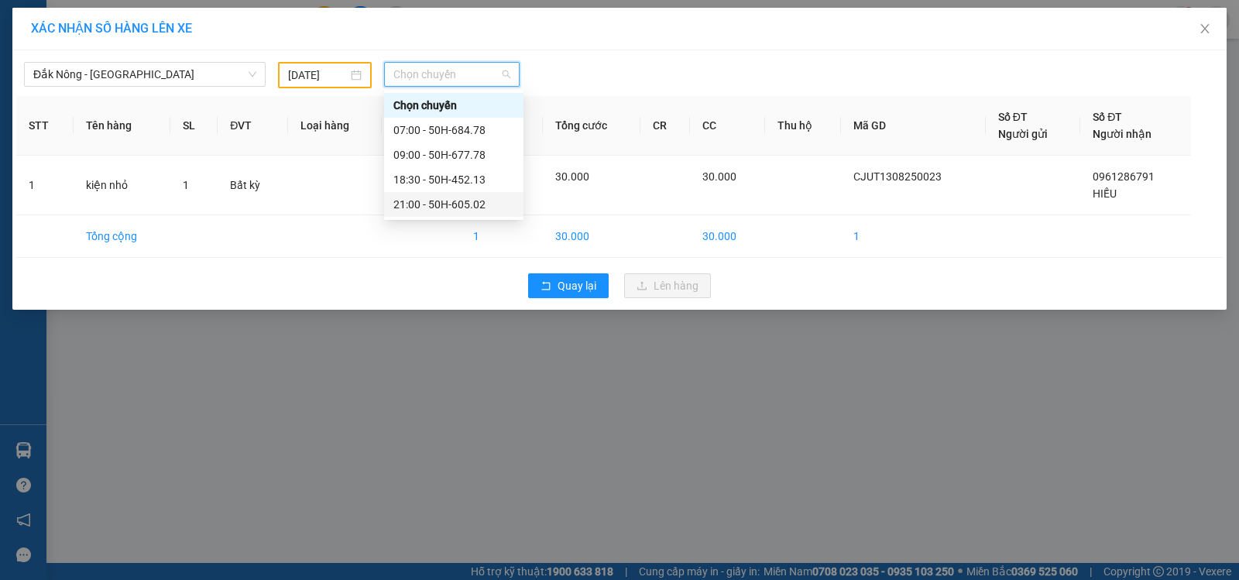
click at [476, 209] on div "21:00 - 50H-605.02" at bounding box center [453, 204] width 121 height 17
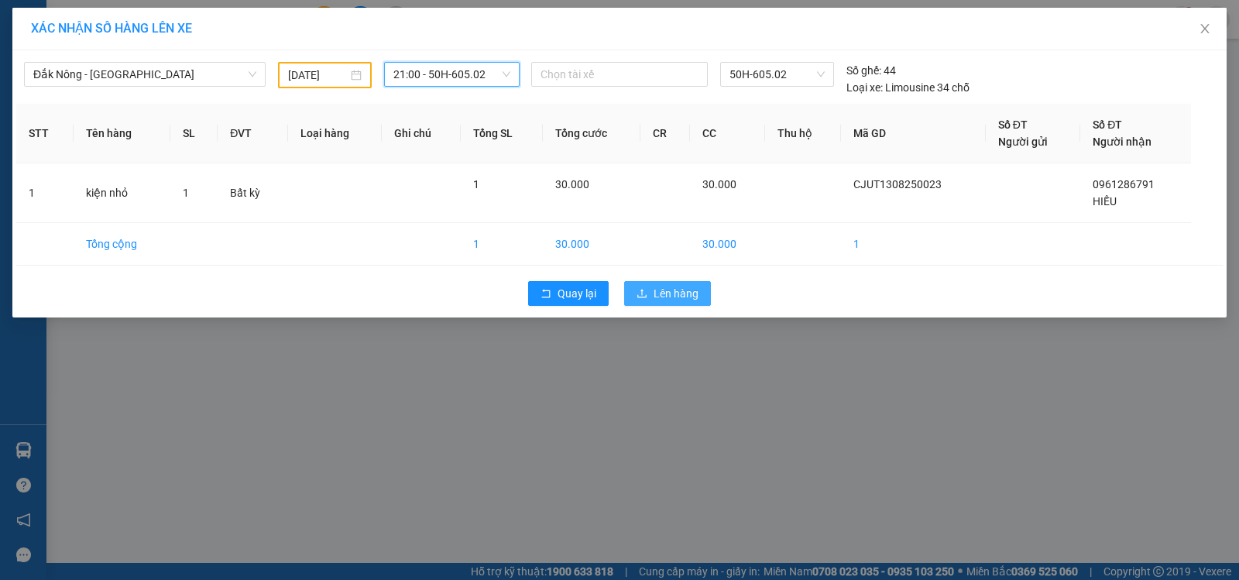
click at [684, 293] on span "Lên hàng" at bounding box center [675, 293] width 45 height 17
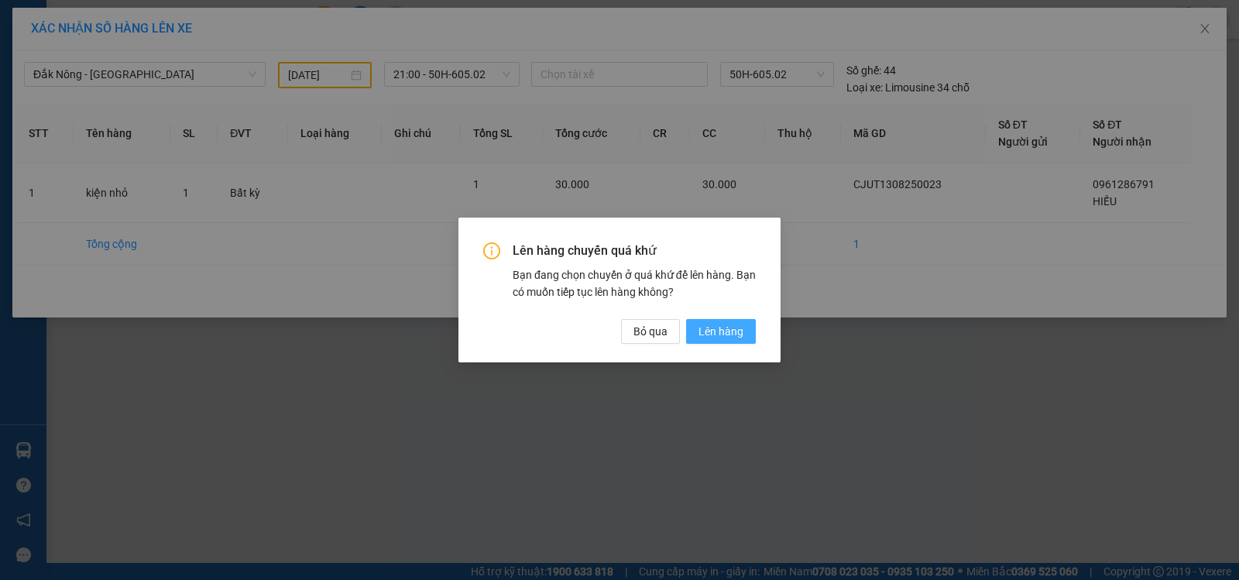
click at [711, 336] on span "Lên hàng" at bounding box center [720, 331] width 45 height 17
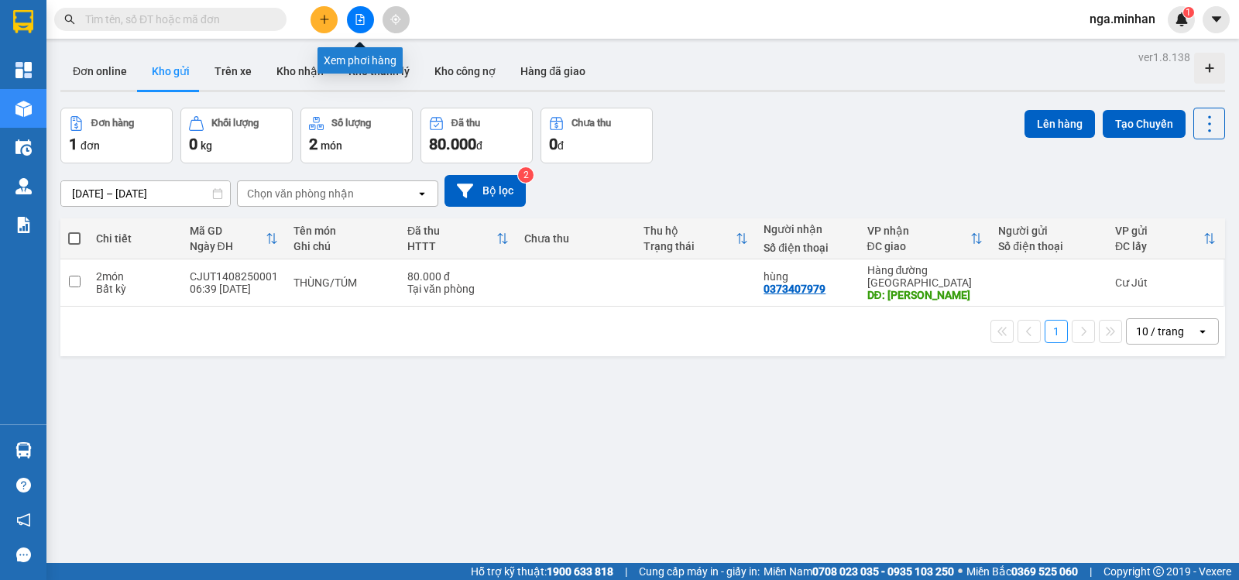
click at [362, 18] on icon "file-add" at bounding box center [360, 19] width 9 height 11
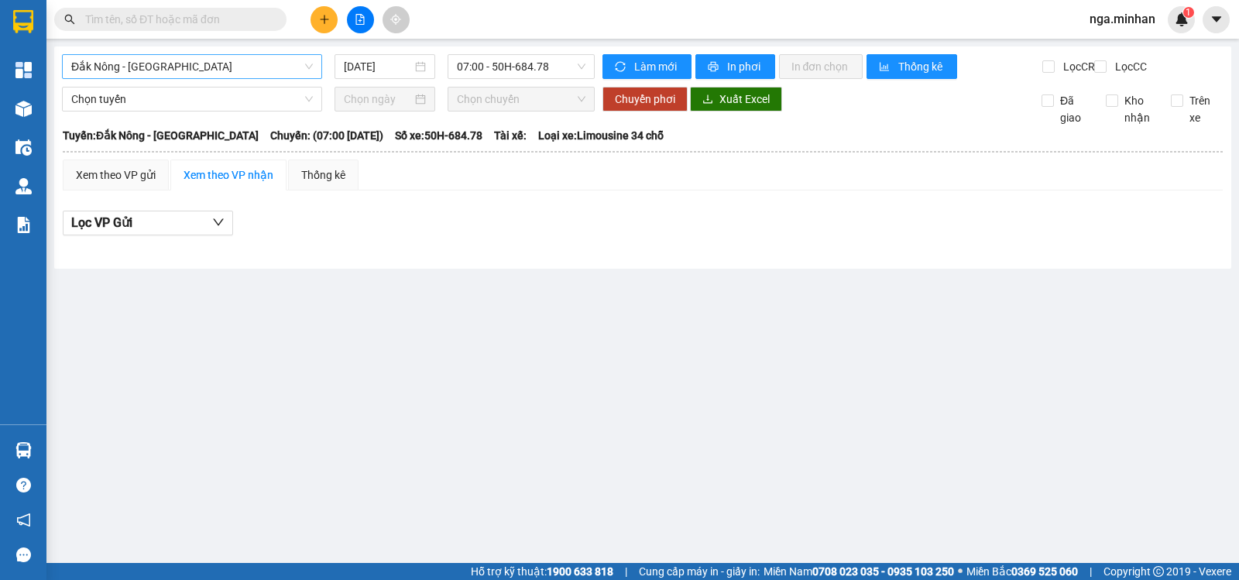
click at [188, 76] on span "Đắk Nông - [GEOGRAPHIC_DATA]" at bounding box center [192, 66] width 242 height 23
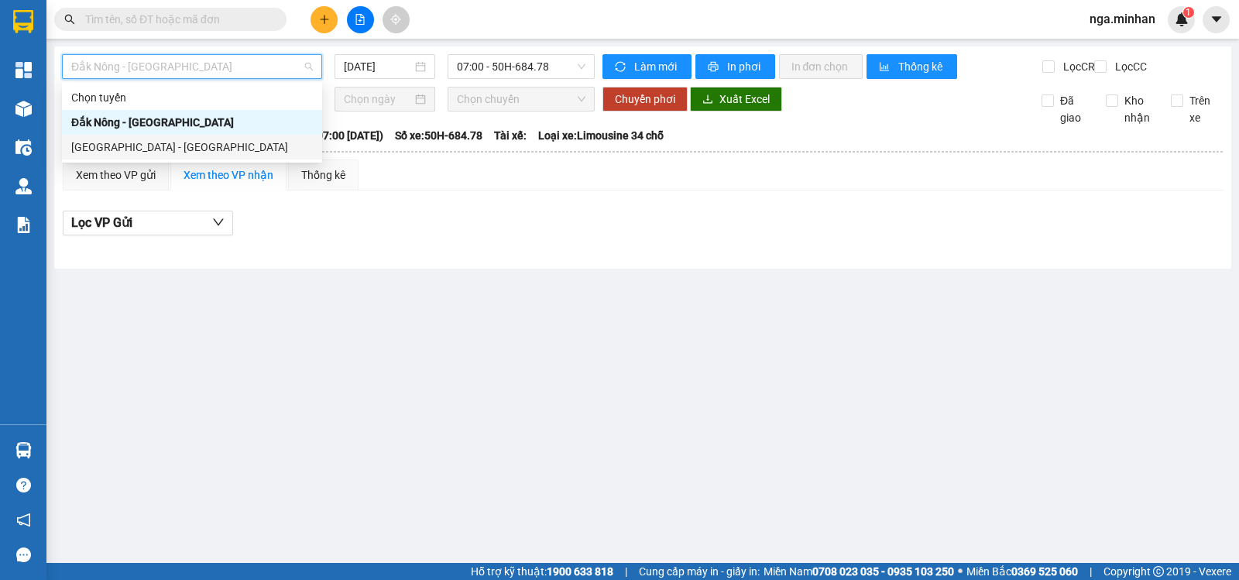
click at [180, 156] on div "[GEOGRAPHIC_DATA] - [GEOGRAPHIC_DATA]" at bounding box center [192, 147] width 260 height 25
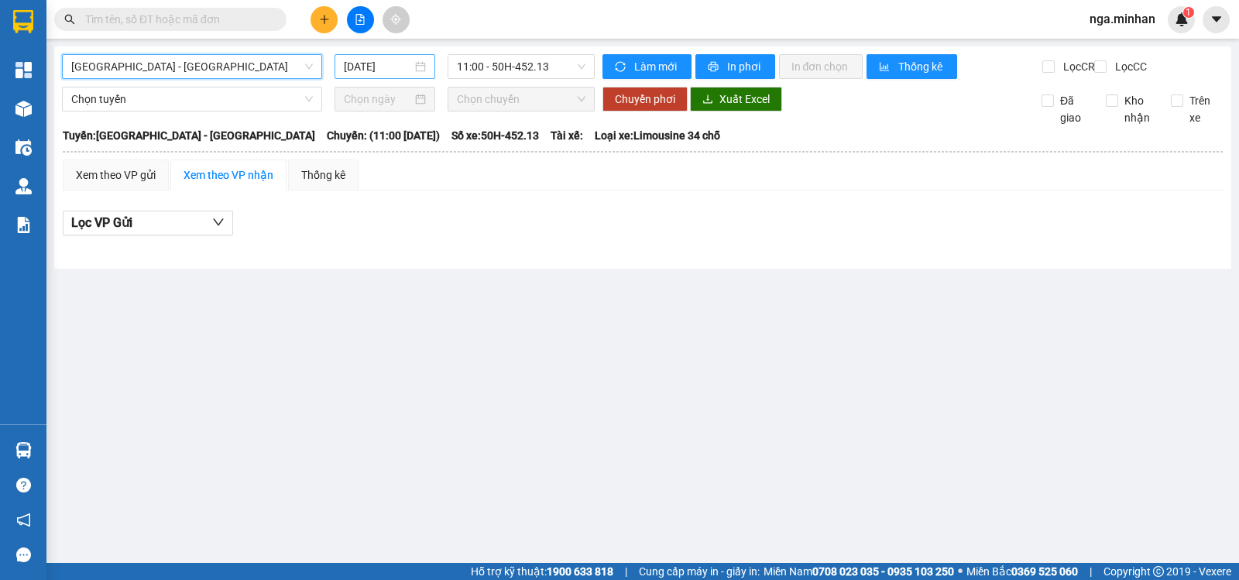
click at [375, 63] on input "[DATE]" at bounding box center [378, 66] width 69 height 17
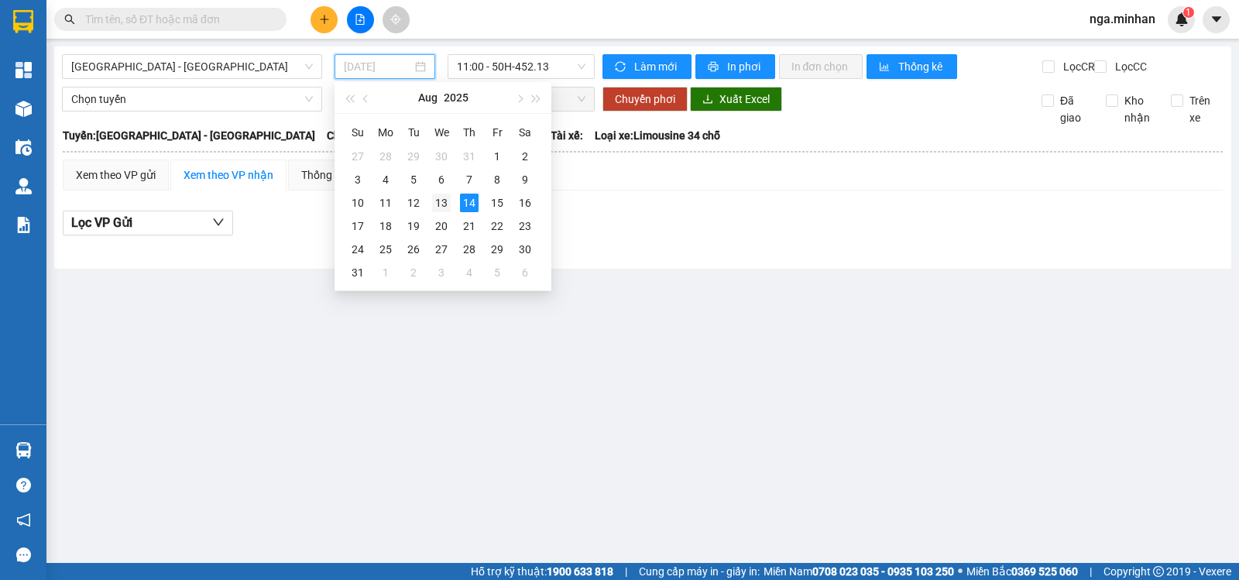
click at [440, 202] on div "13" at bounding box center [441, 203] width 19 height 19
type input "[DATE]"
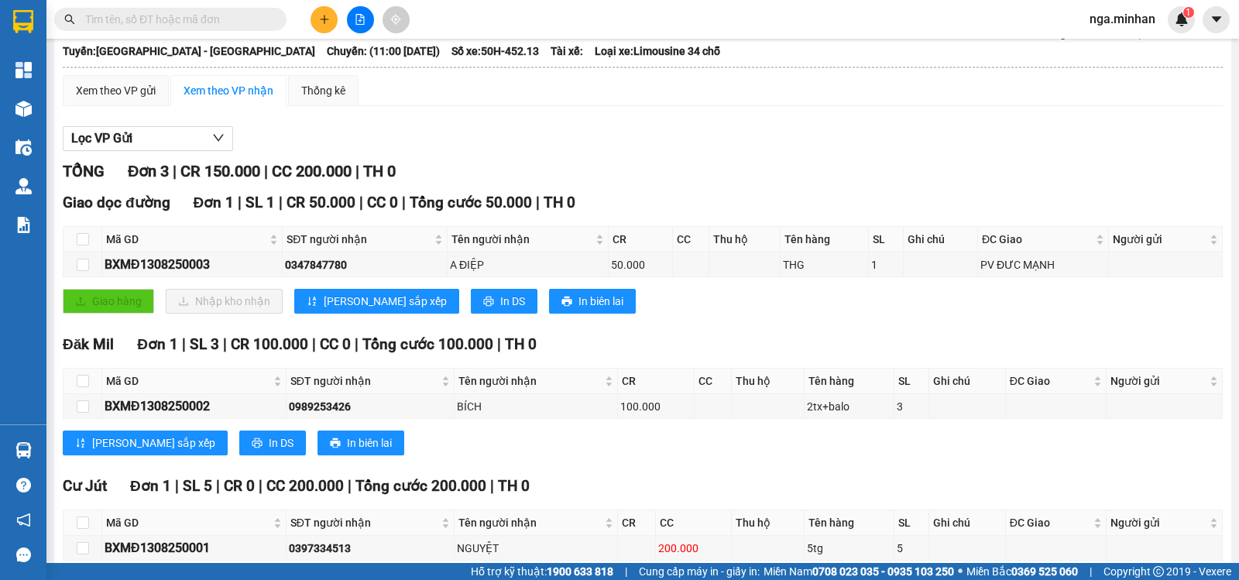
scroll to position [175, 0]
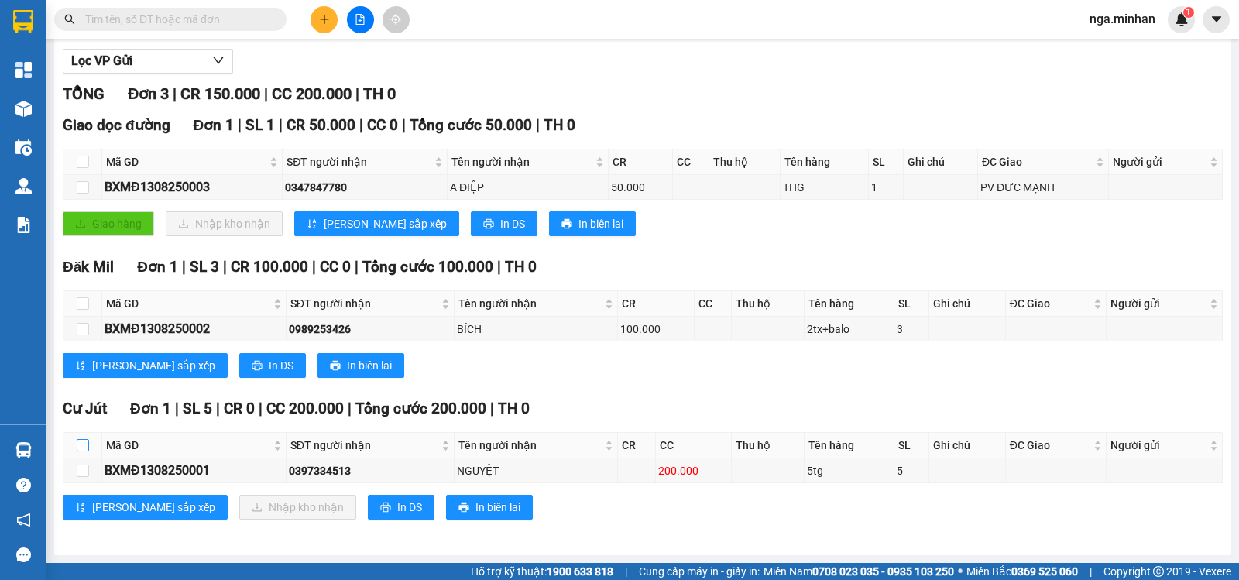
click at [80, 437] on label at bounding box center [83, 445] width 12 height 17
click at [80, 439] on input "checkbox" at bounding box center [83, 445] width 12 height 12
checkbox input "true"
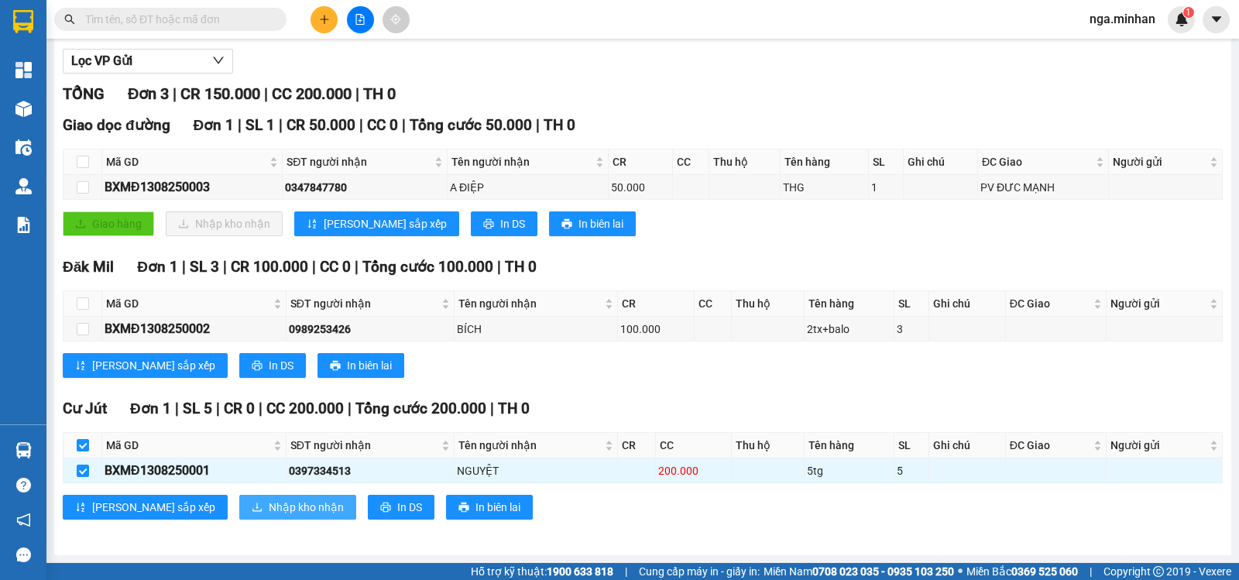
click at [269, 506] on span "Nhập kho nhận" at bounding box center [306, 507] width 75 height 17
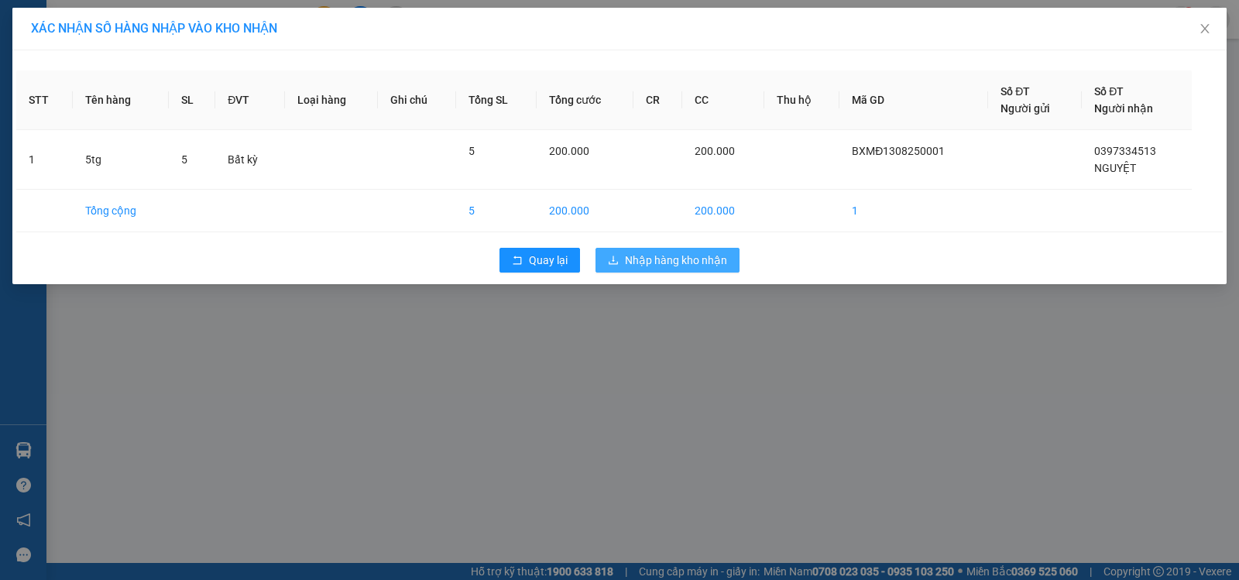
click at [694, 264] on span "Nhập hàng kho nhận" at bounding box center [676, 260] width 102 height 17
